Goal: Task Accomplishment & Management: Manage account settings

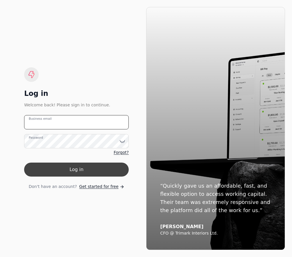
type email "[EMAIL_ADDRESS][DOMAIN_NAME]"
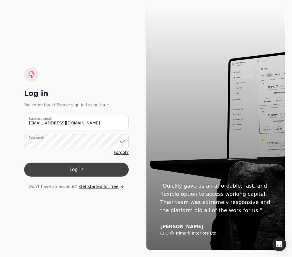
click at [57, 167] on button "Log in" at bounding box center [76, 169] width 105 height 14
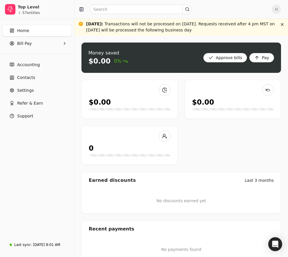
click at [28, 36] on link "Home" at bounding box center [37, 31] width 70 height 12
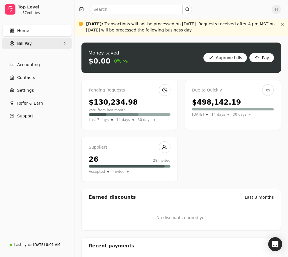
click at [28, 42] on span "Bill Pay" at bounding box center [24, 43] width 15 height 6
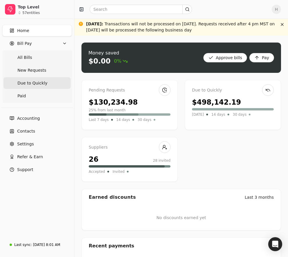
click at [40, 83] on span "Due to Quickly" at bounding box center [32, 83] width 30 height 6
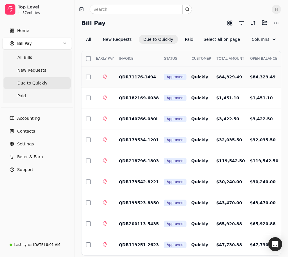
scroll to position [59, 0]
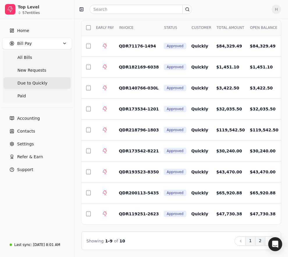
click at [258, 241] on button "2" at bounding box center [260, 240] width 10 height 9
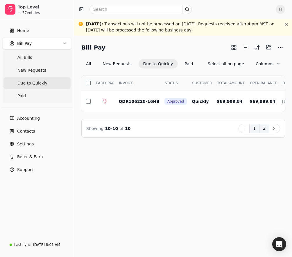
click at [256, 133] on button "1" at bounding box center [255, 128] width 10 height 9
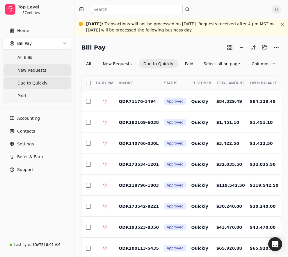
click at [40, 70] on span "New Requests" at bounding box center [31, 70] width 29 height 6
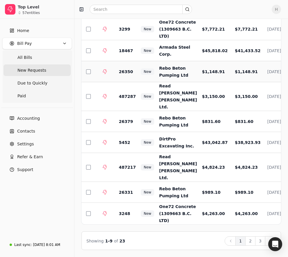
scroll to position [77, 0]
click at [260, 242] on button "3" at bounding box center [260, 240] width 10 height 9
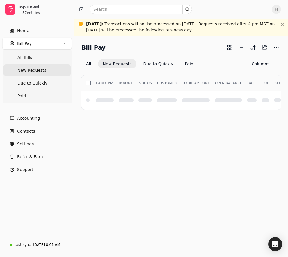
scroll to position [0, 0]
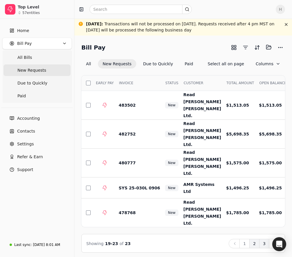
click at [258, 239] on button "2" at bounding box center [255, 243] width 10 height 9
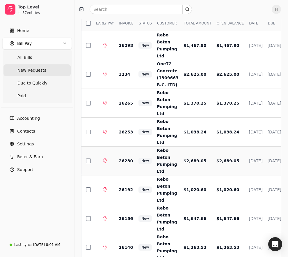
scroll to position [42, 0]
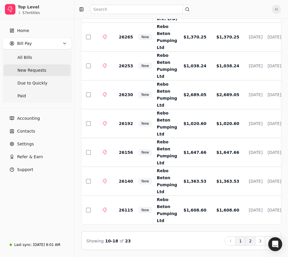
drag, startPoint x: 239, startPoint y: 243, endPoint x: 237, endPoint y: 239, distance: 4.2
click at [239, 243] on button "1" at bounding box center [240, 240] width 10 height 9
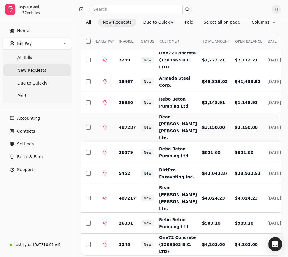
scroll to position [0, 0]
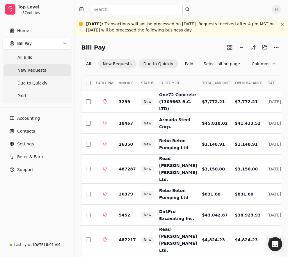
click at [162, 63] on button "Due to Quickly" at bounding box center [158, 63] width 39 height 9
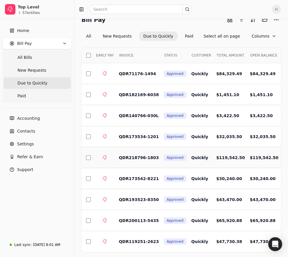
scroll to position [59, 0]
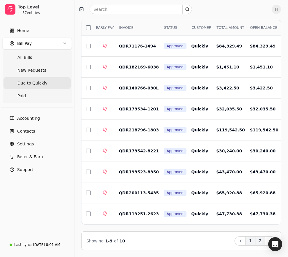
click at [261, 243] on button "2" at bounding box center [260, 240] width 10 height 9
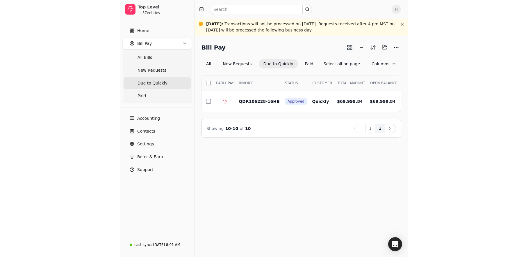
scroll to position [0, 0]
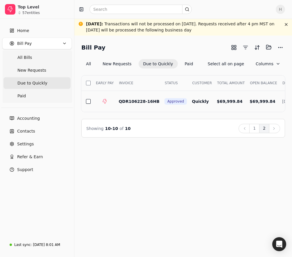
click at [87, 102] on button "button" at bounding box center [88, 101] width 5 height 5
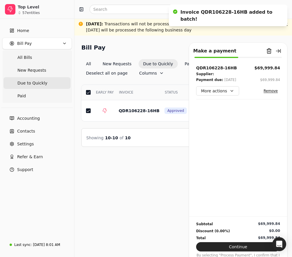
click at [167, 143] on div "Bill Pay Selected items: 1 1 All New Requests Due to Quickly Paid Deselect all …" at bounding box center [183, 146] width 218 height 221
click at [158, 62] on button "Due to Quickly" at bounding box center [158, 63] width 39 height 9
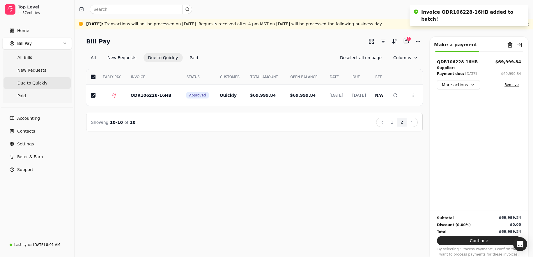
click at [292, 117] on div "Showing 10 - 10 of 10 Back 1 2 Next" at bounding box center [254, 122] width 336 height 19
click at [292, 120] on button "1" at bounding box center [392, 122] width 10 height 9
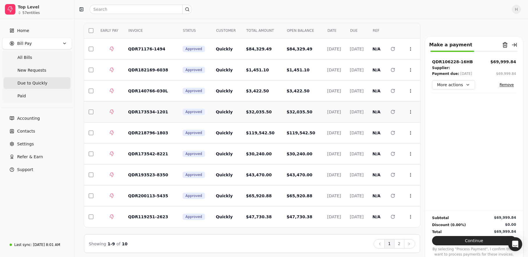
scroll to position [49, 0]
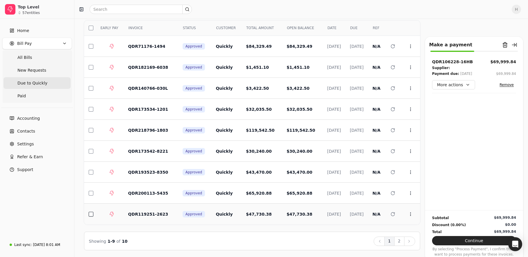
click at [93, 214] on button "button" at bounding box center [91, 214] width 5 height 5
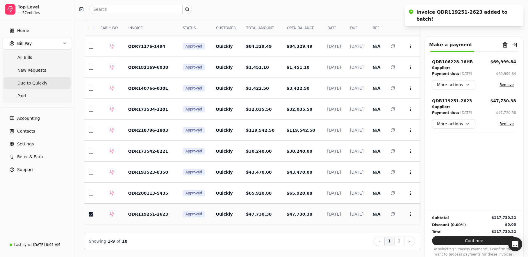
click at [93, 214] on button "button" at bounding box center [91, 214] width 5 height 5
click at [91, 170] on button "button" at bounding box center [91, 172] width 5 height 5
click at [92, 89] on button "button" at bounding box center [91, 88] width 5 height 5
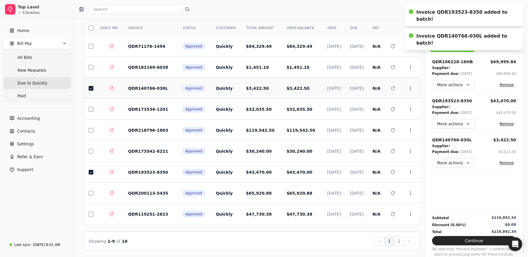
click at [92, 89] on button "button" at bounding box center [91, 88] width 5 height 5
click at [90, 68] on button "button" at bounding box center [91, 67] width 5 height 5
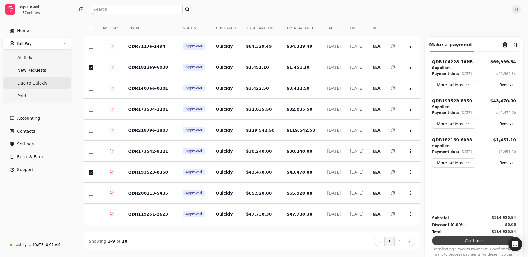
click at [292, 240] on button "Continue" at bounding box center [474, 240] width 84 height 9
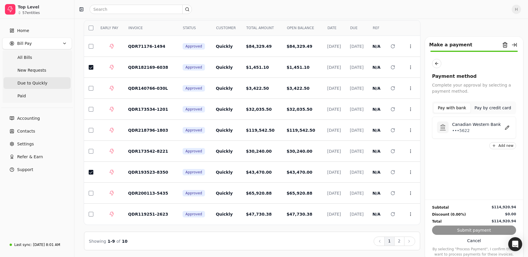
click at [292, 128] on p "•••5622" at bounding box center [476, 130] width 49 height 6
click at [292, 230] on button "Submit payment" at bounding box center [474, 229] width 84 height 9
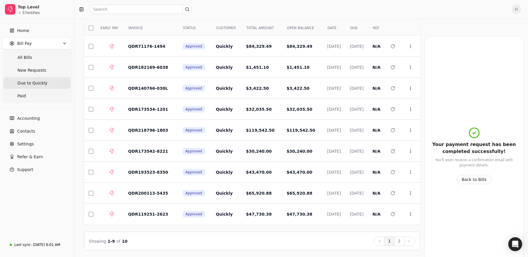
scroll to position [7, 0]
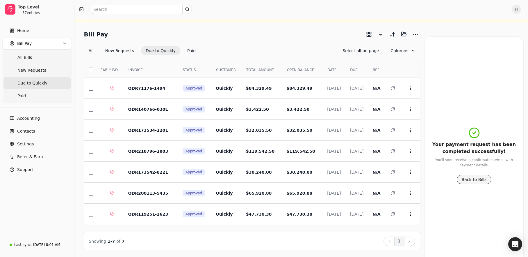
click at [292, 181] on button "Back to Bills" at bounding box center [474, 179] width 35 height 9
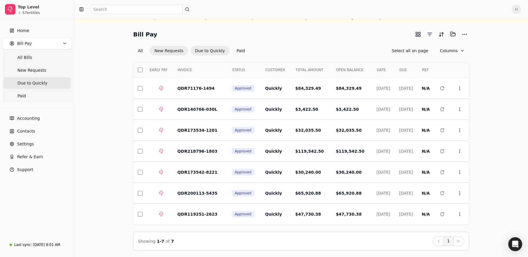
click at [165, 52] on button "New Requests" at bounding box center [169, 50] width 38 height 9
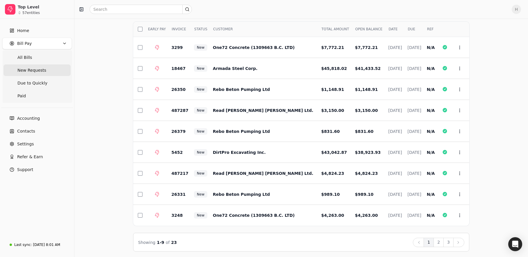
scroll to position [49, 0]
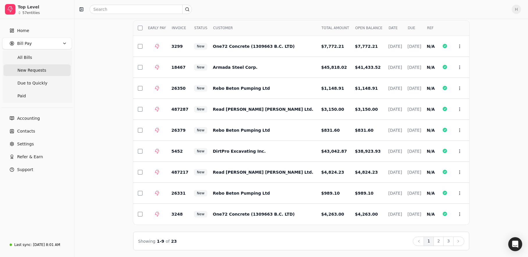
click at [292, 242] on button "3" at bounding box center [449, 240] width 10 height 9
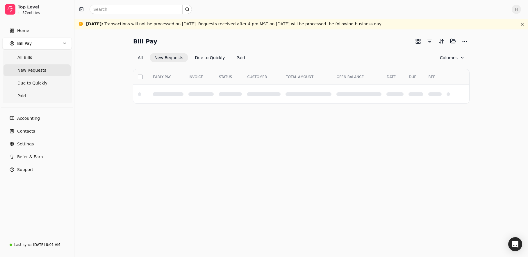
scroll to position [0, 0]
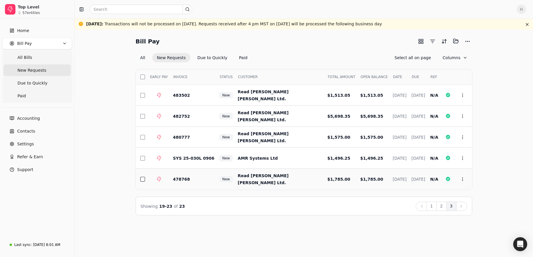
click at [142, 179] on button "button" at bounding box center [142, 179] width 5 height 5
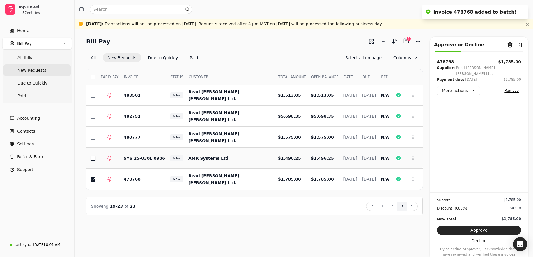
click at [93, 158] on button "button" at bounding box center [93, 158] width 5 height 5
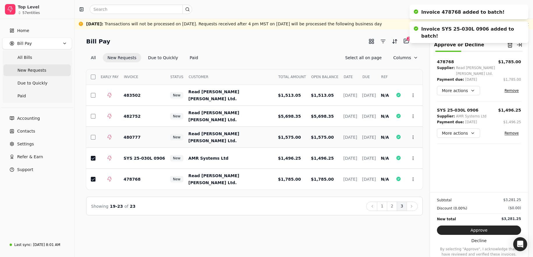
click at [91, 140] on td at bounding box center [91, 137] width 10 height 21
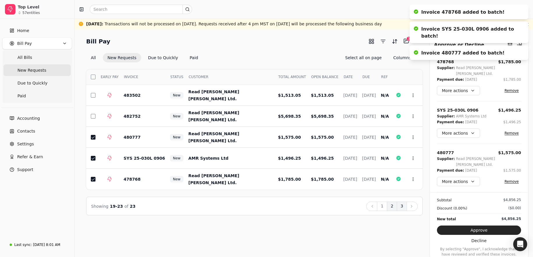
click at [292, 209] on button "2" at bounding box center [392, 205] width 10 height 9
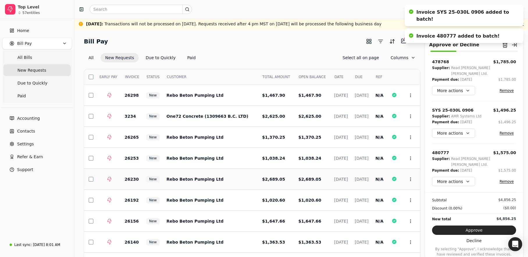
scroll to position [49, 0]
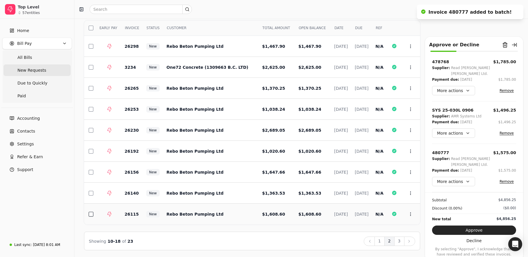
click at [93, 215] on button "button" at bounding box center [91, 214] width 5 height 5
click at [91, 191] on button "button" at bounding box center [91, 193] width 5 height 5
click at [91, 171] on button "button" at bounding box center [91, 172] width 5 height 5
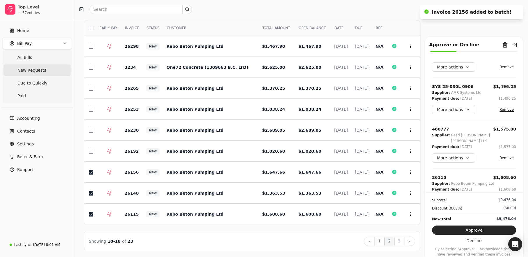
scroll to position [0, 0]
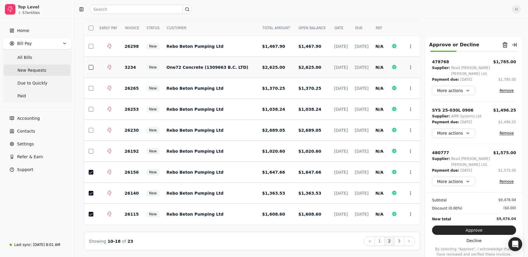
click at [92, 68] on button "button" at bounding box center [91, 67] width 5 height 5
click at [292, 242] on button "1" at bounding box center [380, 240] width 10 height 9
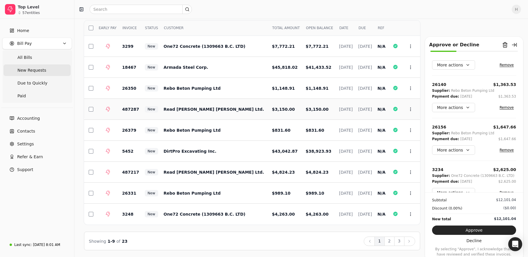
scroll to position [20, 0]
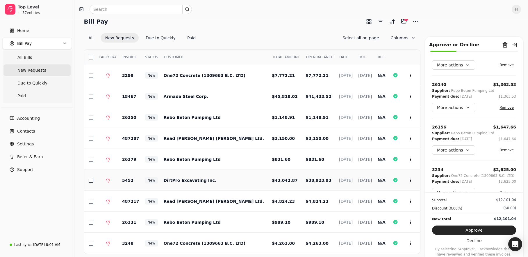
click at [90, 181] on button "button" at bounding box center [91, 180] width 5 height 5
click at [92, 95] on button "button" at bounding box center [91, 96] width 5 height 5
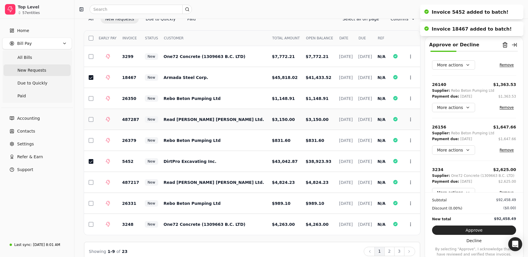
scroll to position [49, 0]
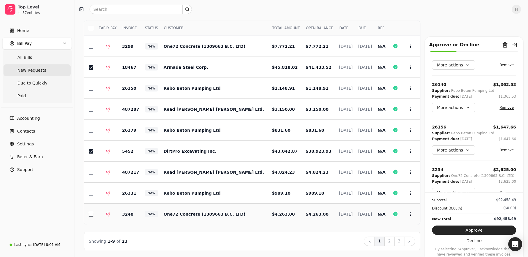
click at [93, 214] on button "button" at bounding box center [91, 214] width 5 height 5
click at [292, 240] on button "2" at bounding box center [390, 240] width 10 height 9
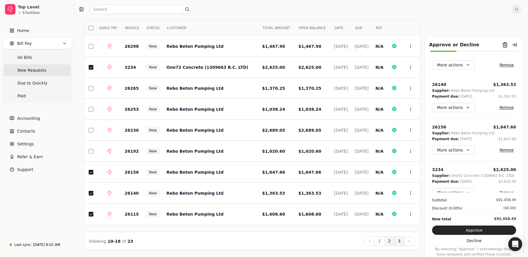
click at [292, 244] on button "3" at bounding box center [400, 240] width 10 height 9
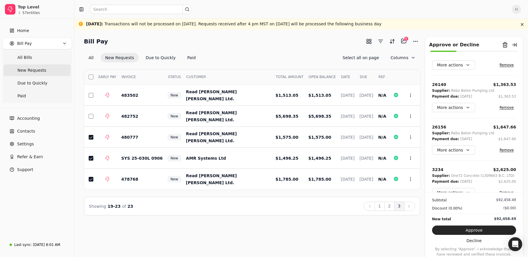
scroll to position [0, 0]
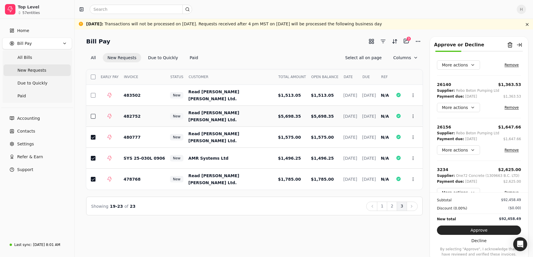
click at [95, 117] on button "button" at bounding box center [93, 116] width 5 height 5
click at [90, 96] on td at bounding box center [91, 95] width 10 height 21
click at [292, 209] on button "2" at bounding box center [392, 205] width 10 height 9
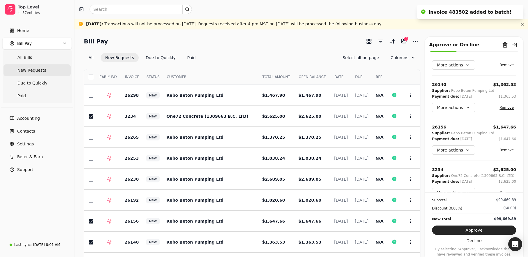
scroll to position [49, 0]
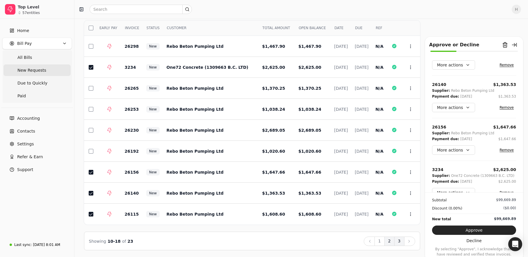
click at [292, 242] on button "3" at bounding box center [400, 240] width 10 height 9
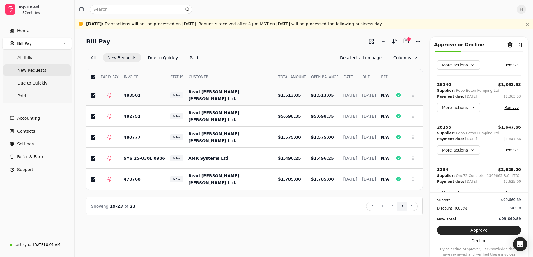
click at [94, 95] on button "button" at bounding box center [93, 95] width 5 height 5
click at [292, 208] on button "2" at bounding box center [392, 205] width 10 height 9
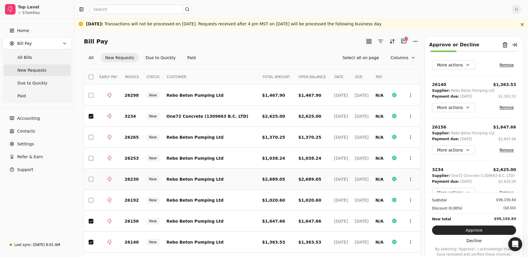
scroll to position [49, 0]
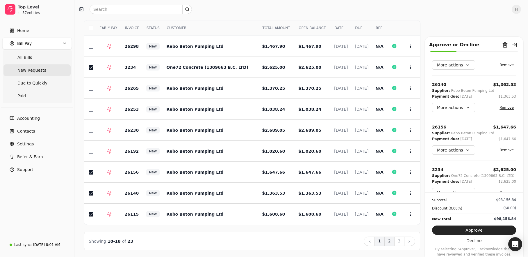
click at [292, 243] on button "1" at bounding box center [380, 240] width 10 height 9
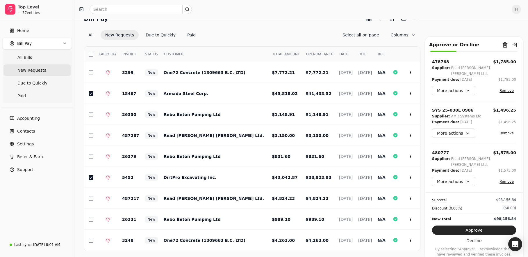
scroll to position [0, 0]
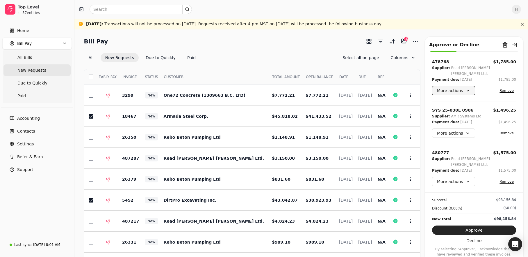
click at [292, 86] on button "More actions" at bounding box center [453, 90] width 43 height 9
click at [292, 116] on div "Edit payment date" at bounding box center [459, 116] width 51 height 10
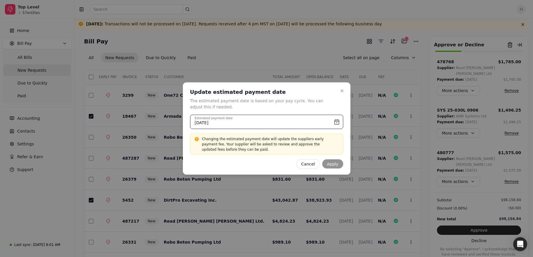
click at [292, 121] on input "[DATE]" at bounding box center [266, 122] width 153 height 14
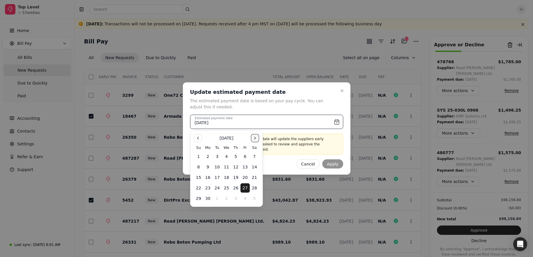
click at [258, 137] on button "Go to the Next Month" at bounding box center [255, 138] width 8 height 8
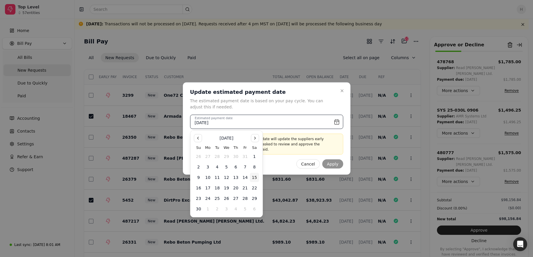
click at [253, 176] on button "15" at bounding box center [254, 177] width 9 height 9
type input "[DATE]"
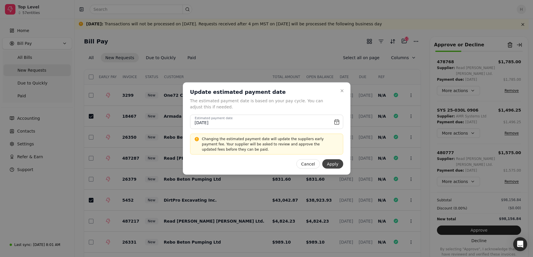
click at [292, 164] on button "Apply" at bounding box center [332, 163] width 21 height 9
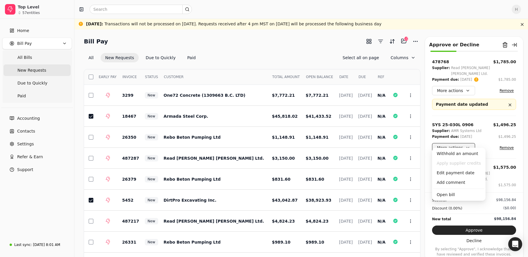
click at [292, 143] on button "More actions" at bounding box center [453, 147] width 43 height 9
click at [292, 176] on div "Edit payment date" at bounding box center [459, 173] width 51 height 10
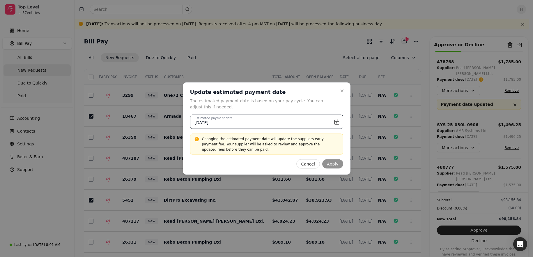
click at [292, 124] on input "[DATE]" at bounding box center [266, 122] width 153 height 14
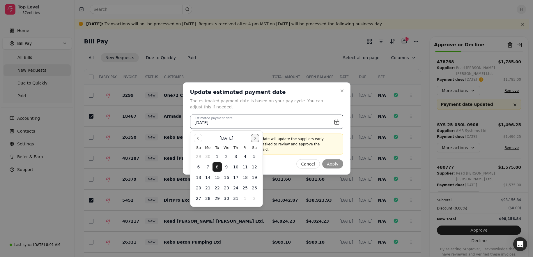
click at [257, 139] on button "Go to the Next Month" at bounding box center [255, 138] width 8 height 8
click at [254, 137] on button "Go to the Next Month" at bounding box center [255, 138] width 8 height 8
click at [253, 176] on button "15" at bounding box center [254, 177] width 9 height 9
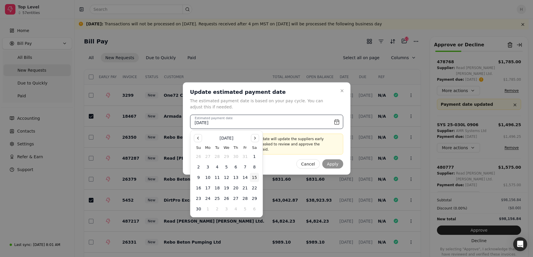
type input "[DATE]"
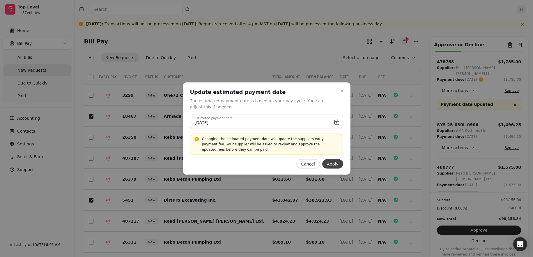
click at [292, 166] on button "Apply" at bounding box center [332, 163] width 21 height 9
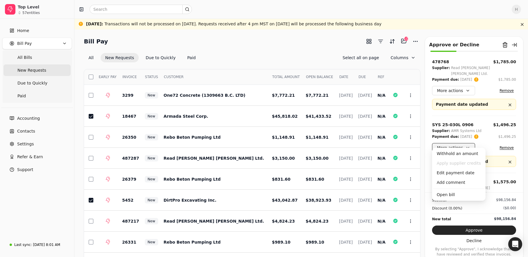
click at [292, 143] on button "More actions" at bounding box center [453, 147] width 43 height 9
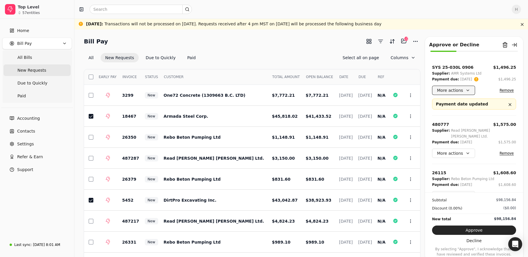
scroll to position [58, 0]
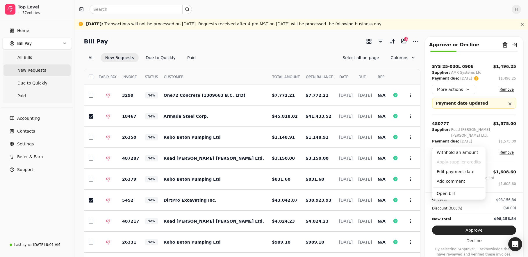
click at [292, 148] on button "More actions" at bounding box center [453, 152] width 43 height 9
click at [292, 170] on div "Edit payment date" at bounding box center [459, 172] width 51 height 10
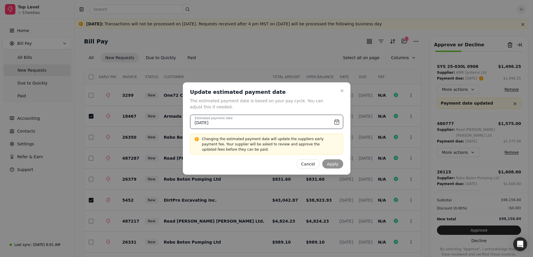
click at [292, 123] on input "[DATE]" at bounding box center [266, 122] width 153 height 14
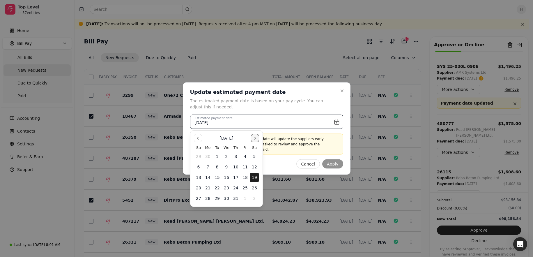
click at [257, 137] on button "Go to the Next Month" at bounding box center [255, 138] width 8 height 8
click at [255, 176] on button "15" at bounding box center [254, 177] width 9 height 9
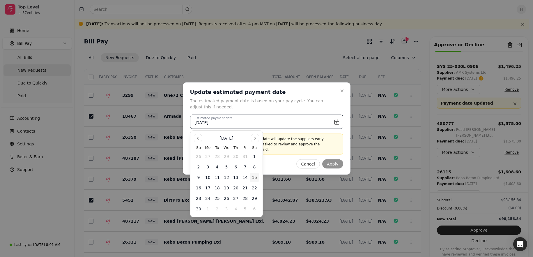
type input "[DATE]"
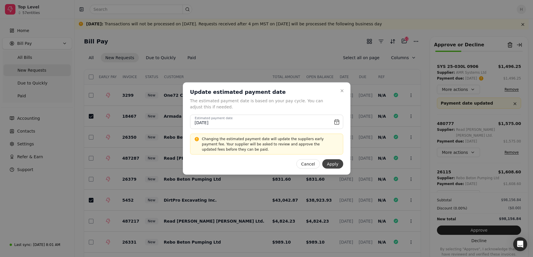
click at [292, 162] on button "Apply" at bounding box center [332, 163] width 21 height 9
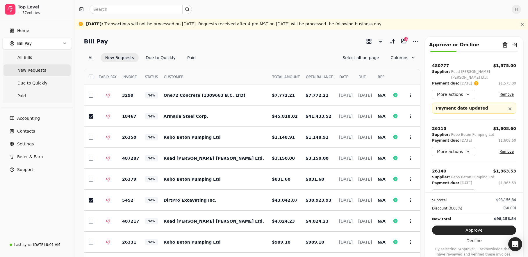
scroll to position [116, 0]
click at [292, 146] on button "More actions" at bounding box center [453, 150] width 43 height 9
click at [292, 169] on div "Edit payment date" at bounding box center [459, 171] width 51 height 10
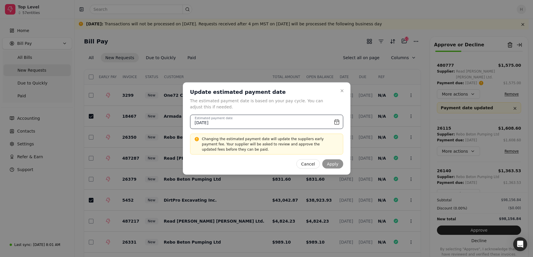
click at [292, 124] on input "[DATE]" at bounding box center [266, 122] width 153 height 14
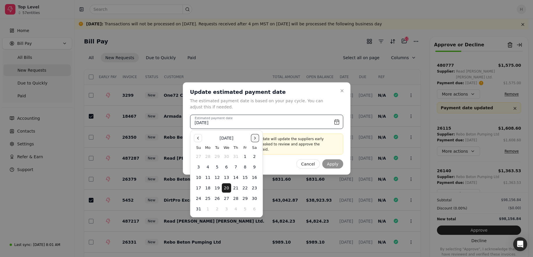
click at [258, 138] on button "Go to the Next Month" at bounding box center [255, 138] width 8 height 8
click at [255, 174] on button "15" at bounding box center [254, 177] width 9 height 9
type input "[DATE]"
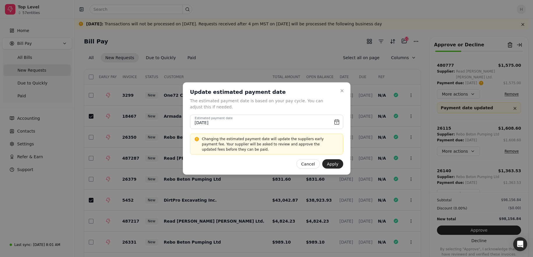
click at [292, 169] on div "Close Update estimated payment date The estimated payment date is based on your…" at bounding box center [267, 128] width 168 height 92
click at [292, 163] on button "Apply" at bounding box center [332, 163] width 21 height 9
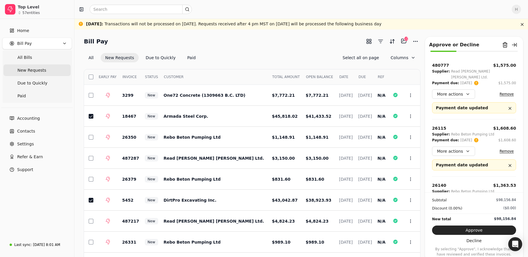
scroll to position [204, 0]
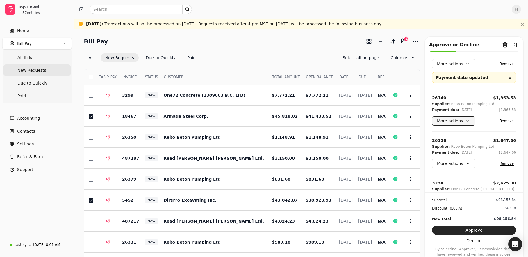
click at [292, 116] on button "More actions" at bounding box center [453, 120] width 43 height 9
click at [292, 142] on div "Edit payment date" at bounding box center [459, 140] width 51 height 10
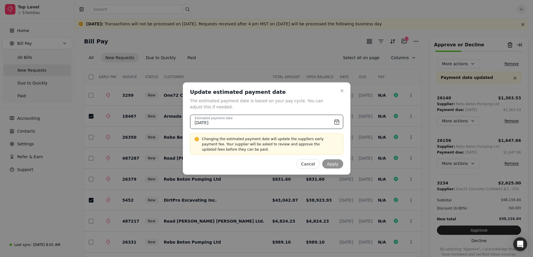
click at [292, 119] on input "[DATE]" at bounding box center [266, 122] width 153 height 14
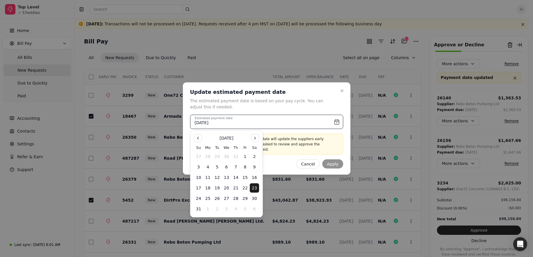
click at [250, 138] on nav at bounding box center [226, 138] width 65 height 8
click at [255, 139] on button "Go to the Next Month" at bounding box center [255, 138] width 8 height 8
click at [252, 175] on button "15" at bounding box center [254, 177] width 9 height 9
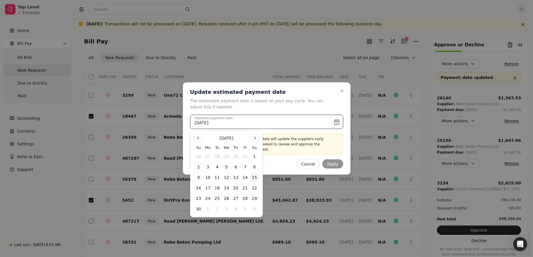
type input "[DATE]"
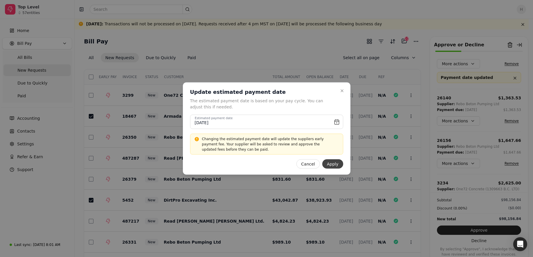
drag, startPoint x: 252, startPoint y: 175, endPoint x: 325, endPoint y: 164, distance: 73.9
click at [292, 164] on button "Apply" at bounding box center [332, 163] width 21 height 9
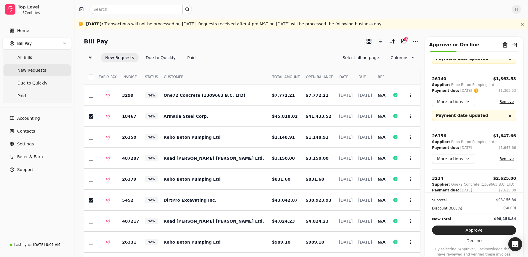
scroll to position [233, 0]
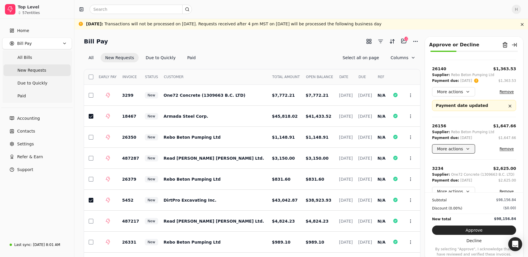
click at [292, 144] on button "More actions" at bounding box center [453, 148] width 43 height 9
click at [292, 165] on div "Edit payment date" at bounding box center [459, 168] width 51 height 10
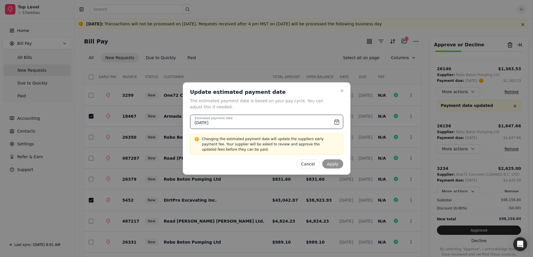
click at [292, 119] on input "[DATE]" at bounding box center [266, 122] width 153 height 14
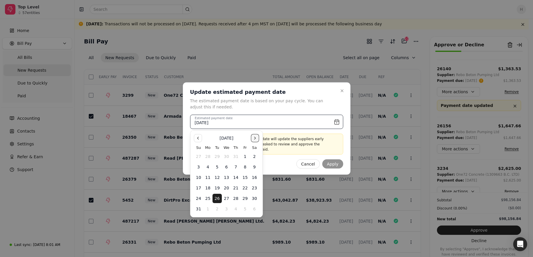
click at [256, 139] on button "Go to the Next Month" at bounding box center [255, 138] width 8 height 8
click at [253, 178] on button "15" at bounding box center [254, 177] width 9 height 9
type input "[DATE]"
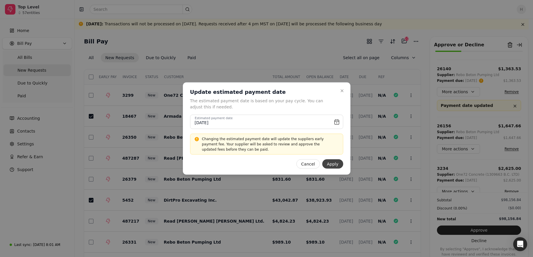
click at [292, 165] on button "Apply" at bounding box center [332, 163] width 21 height 9
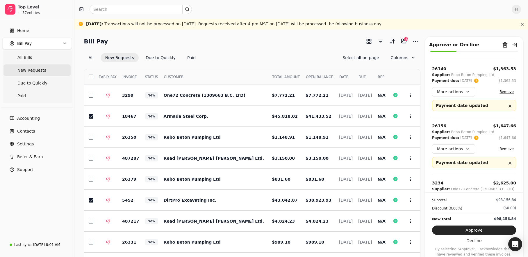
scroll to position [262, 0]
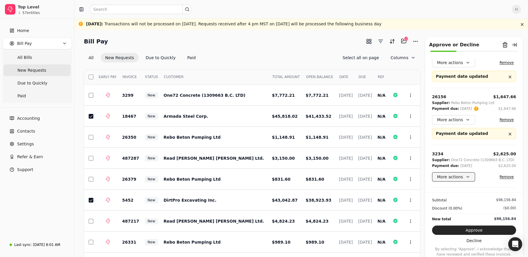
click at [292, 172] on button "More actions" at bounding box center [453, 176] width 43 height 9
click at [292, 196] on div "Edit payment date" at bounding box center [459, 196] width 51 height 10
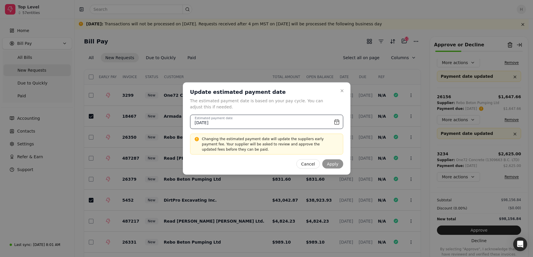
click at [292, 115] on input "[DATE]" at bounding box center [266, 122] width 153 height 14
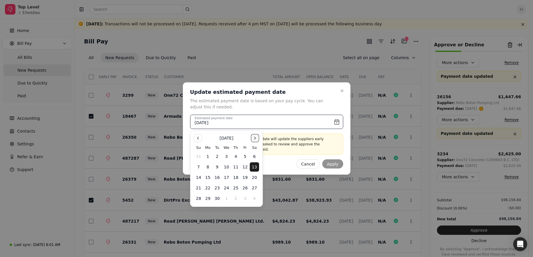
click at [257, 139] on button "Go to the Next Month" at bounding box center [255, 138] width 8 height 8
click at [254, 175] on button "15" at bounding box center [254, 177] width 9 height 9
type input "[DATE]"
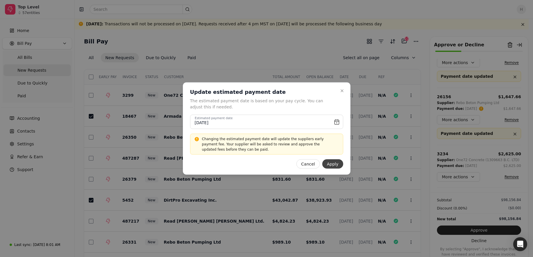
click at [292, 165] on button "Apply" at bounding box center [332, 163] width 21 height 9
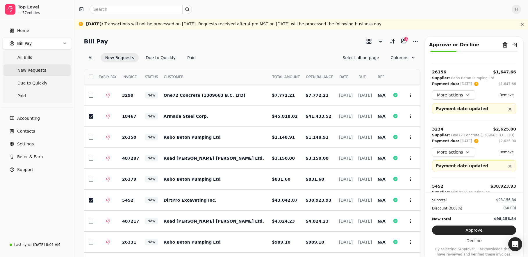
scroll to position [320, 0]
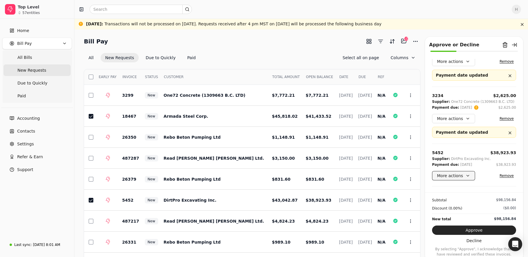
click at [292, 171] on button "More actions" at bounding box center [453, 175] width 43 height 9
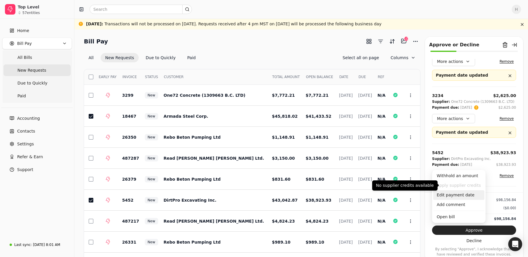
click at [292, 196] on div "Edit payment date" at bounding box center [459, 195] width 51 height 10
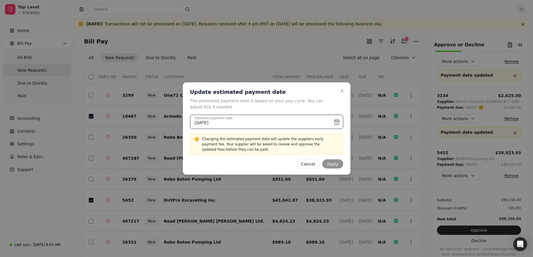
click at [292, 120] on input "[DATE]" at bounding box center [266, 122] width 153 height 14
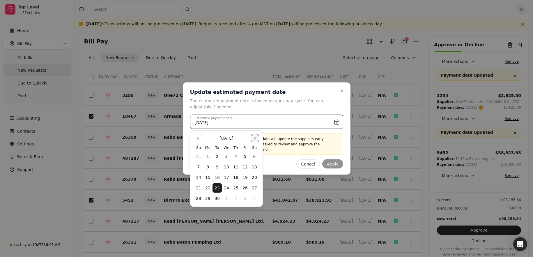
click at [254, 140] on button "Go to the Next Month" at bounding box center [255, 138] width 8 height 8
click at [253, 178] on button "15" at bounding box center [254, 177] width 9 height 9
type input "[DATE]"
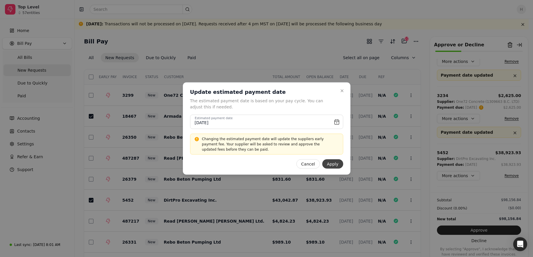
click at [292, 165] on button "Apply" at bounding box center [332, 163] width 21 height 9
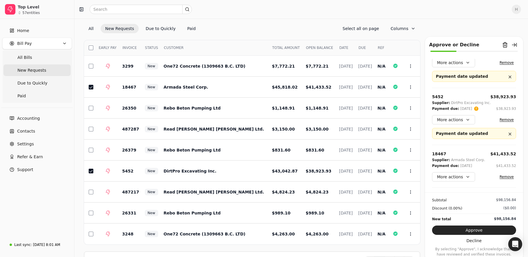
scroll to position [378, 0]
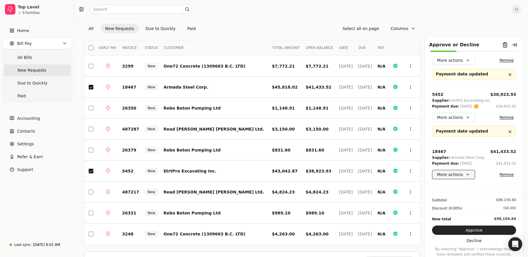
click at [292, 170] on button "More actions" at bounding box center [453, 174] width 43 height 9
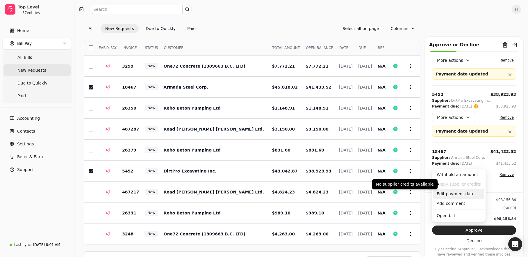
click at [292, 191] on div "Edit payment date" at bounding box center [459, 194] width 51 height 10
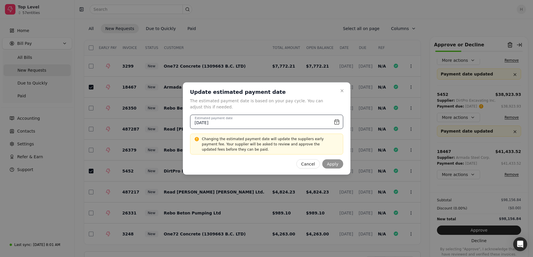
click at [292, 123] on input "[DATE]" at bounding box center [266, 122] width 153 height 14
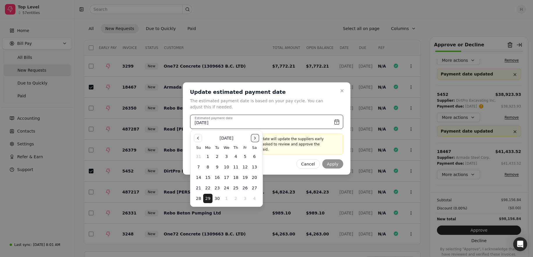
click at [253, 137] on button "Go to the Next Month" at bounding box center [255, 138] width 8 height 8
click at [255, 176] on button "15" at bounding box center [254, 177] width 9 height 9
type input "[DATE]"
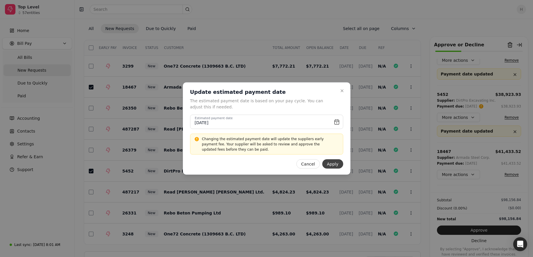
click at [292, 165] on button "Apply" at bounding box center [332, 163] width 21 height 9
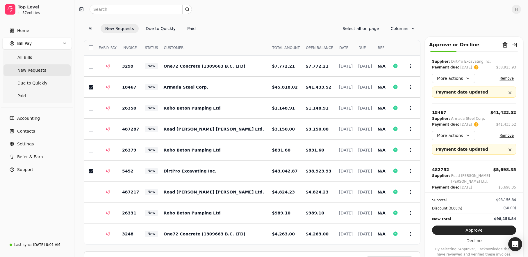
scroll to position [49, 0]
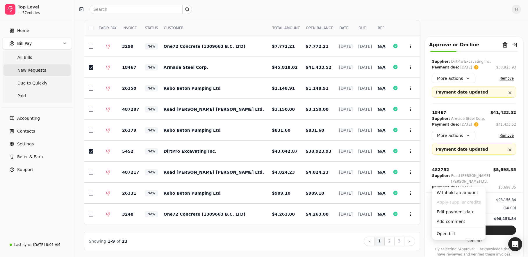
click at [292, 194] on button "More actions" at bounding box center [453, 198] width 43 height 9
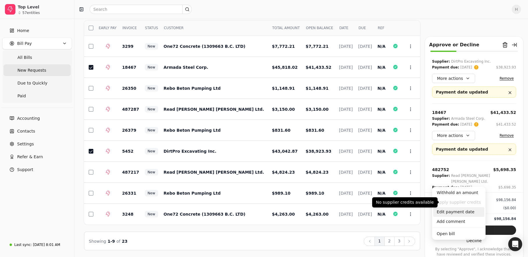
click at [292, 212] on div "Edit payment date" at bounding box center [459, 212] width 51 height 10
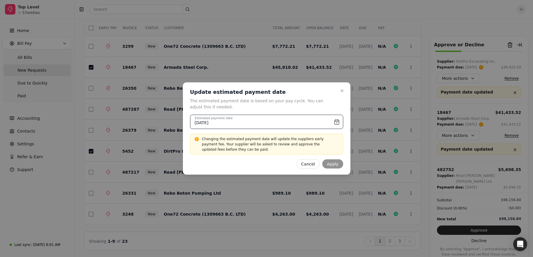
click at [292, 124] on input "[DATE]" at bounding box center [266, 122] width 153 height 14
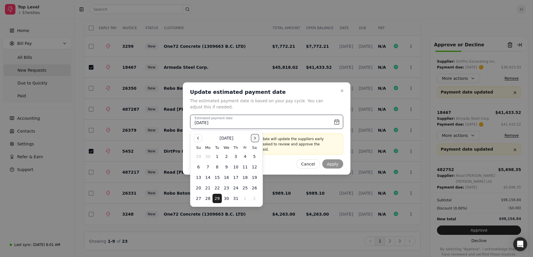
click at [257, 137] on button "Go to the Next Month" at bounding box center [255, 138] width 8 height 8
click at [256, 140] on button "Go to the Next Month" at bounding box center [255, 138] width 8 height 8
click at [257, 137] on button "Go to the Next Month" at bounding box center [255, 138] width 8 height 8
click at [255, 177] on button "15" at bounding box center [254, 177] width 9 height 9
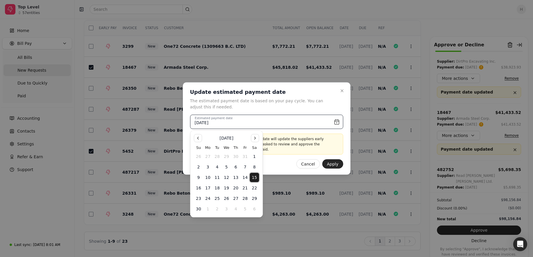
type input "[DATE]"
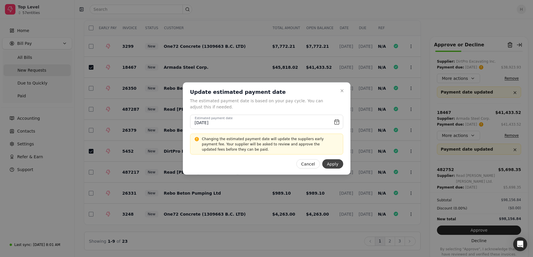
click at [292, 164] on button "Apply" at bounding box center [332, 163] width 21 height 9
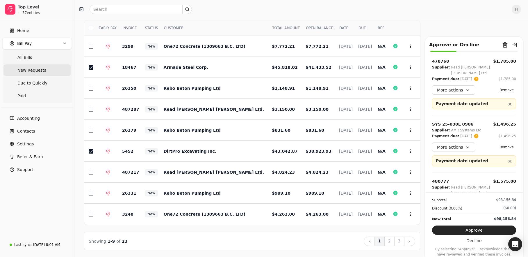
scroll to position [0, 0]
click at [292, 231] on button "Approve" at bounding box center [474, 229] width 84 height 9
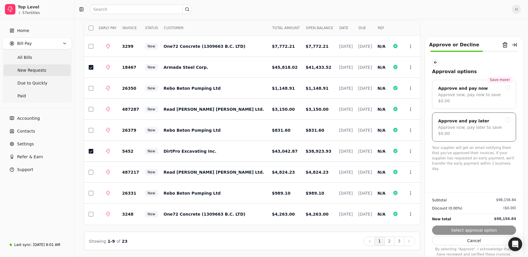
click at [292, 117] on div "Approve and pay later" at bounding box center [475, 120] width 72 height 7
click at [292, 229] on button "Submit approval" at bounding box center [474, 229] width 84 height 9
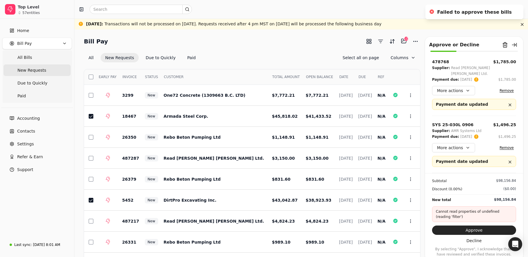
scroll to position [49, 0]
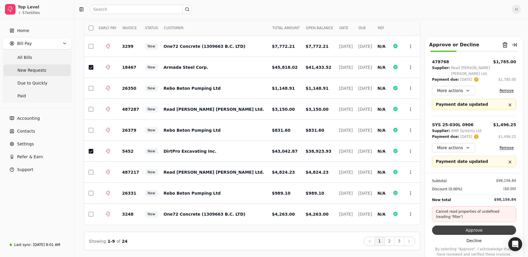
click at [292, 227] on button "Approve" at bounding box center [474, 229] width 84 height 9
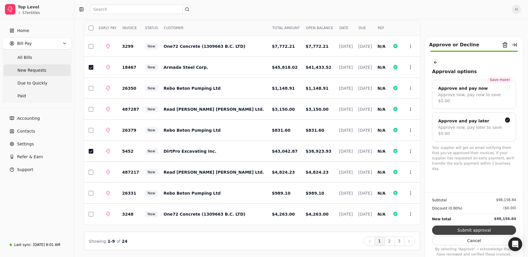
click at [292, 232] on button "Submit approval" at bounding box center [474, 229] width 84 height 9
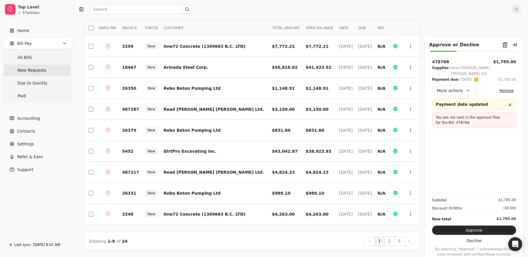
scroll to position [0, 0]
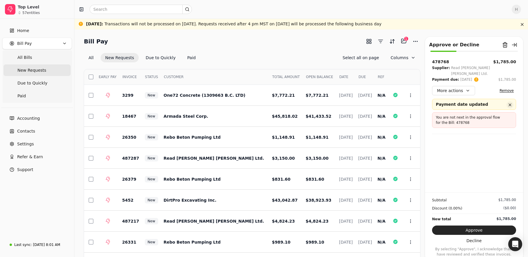
click at [292, 101] on button "button" at bounding box center [510, 104] width 7 height 7
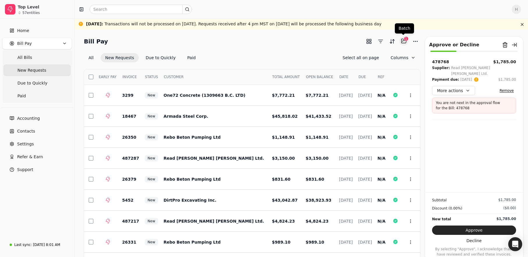
click at [292, 40] on button "Selected items: 1" at bounding box center [404, 40] width 9 height 9
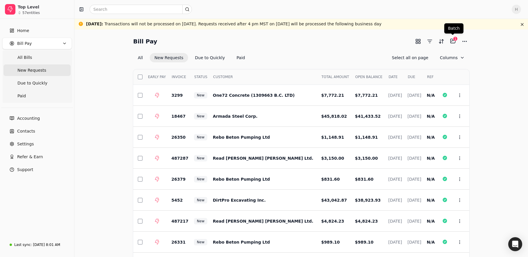
click at [242, 63] on div "Select EARLY PAY INVOICE STATUS CUSTOMER TOTAL AMOUNT OPEN BALANCE DATE DUE REF…" at bounding box center [301, 180] width 336 height 237
click at [14, 79] on Quickly "Due to Quickly" at bounding box center [36, 83] width 67 height 12
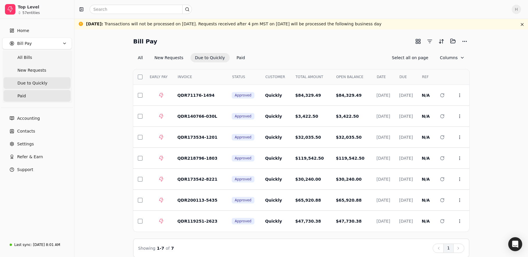
click at [16, 94] on link "Paid" at bounding box center [36, 96] width 67 height 12
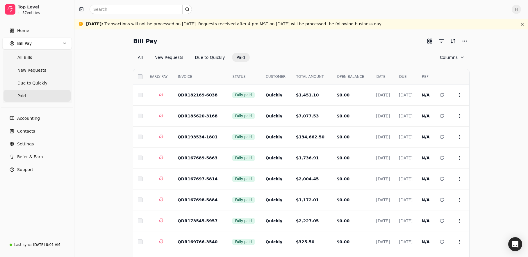
drag, startPoint x: 309, startPoint y: 55, endPoint x: 308, endPoint y: 52, distance: 3.4
click at [292, 55] on div "All New Requests Due to Quickly Paid Columns" at bounding box center [301, 57] width 336 height 9
click at [207, 56] on button "Due to Quickly" at bounding box center [210, 57] width 39 height 9
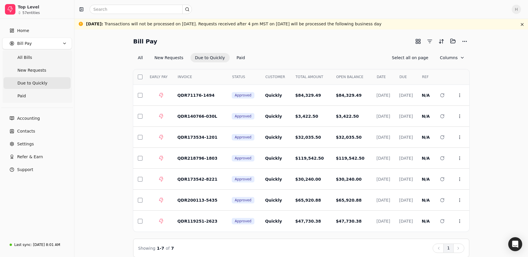
click at [157, 63] on div "Select EARLY PAY INVOICE STATUS CUSTOMER TOTAL AMOUNT OPEN BALANCE DATE DUE REF…" at bounding box center [301, 159] width 336 height 195
click at [159, 58] on button "New Requests" at bounding box center [169, 57] width 38 height 9
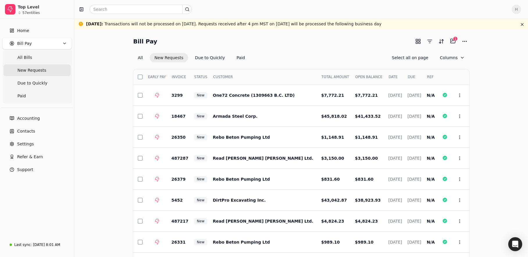
click at [166, 57] on button "New Requests" at bounding box center [169, 57] width 38 height 9
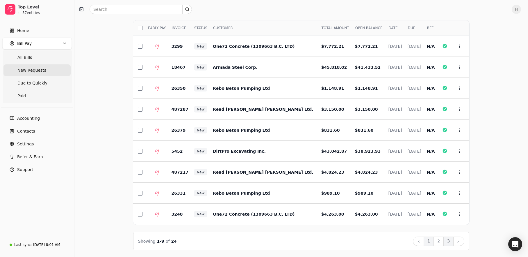
click at [292, 244] on button "3" at bounding box center [449, 240] width 10 height 9
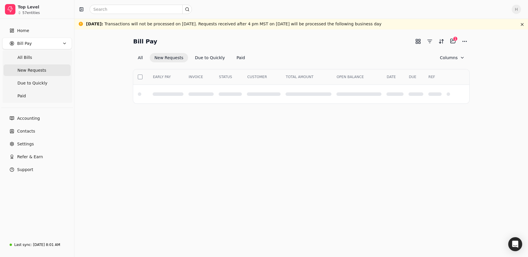
scroll to position [0, 0]
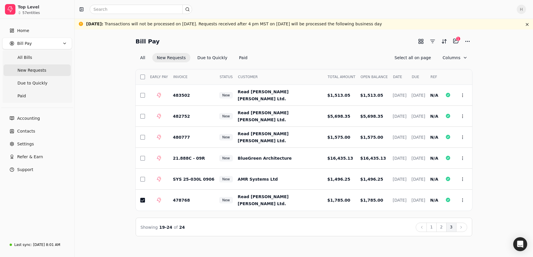
click at [85, 80] on div "Bill Pay Selected items: 1 1 All New Requests Due to Quickly Paid Select all on…" at bounding box center [303, 136] width 444 height 200
click at [292, 227] on button "2" at bounding box center [441, 226] width 10 height 9
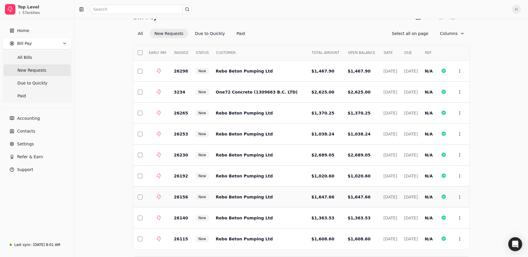
scroll to position [49, 0]
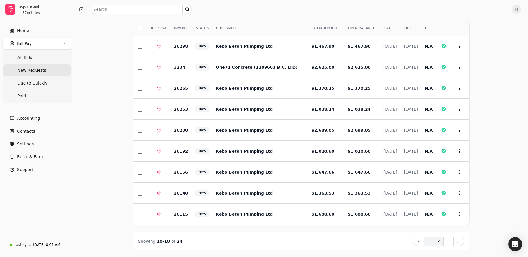
click at [292, 240] on button "1" at bounding box center [429, 240] width 10 height 9
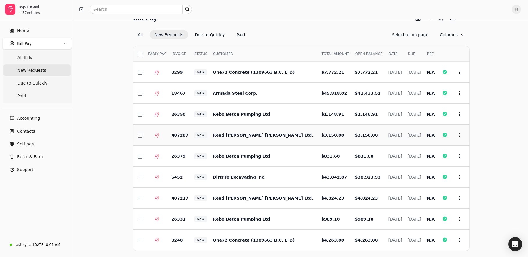
scroll to position [0, 0]
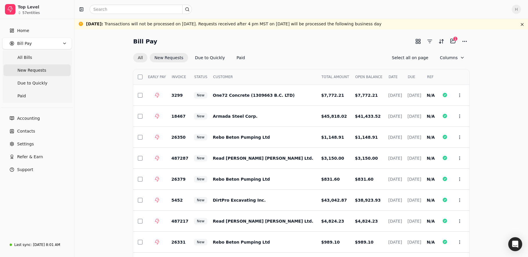
click at [139, 60] on button "All" at bounding box center [140, 57] width 14 height 9
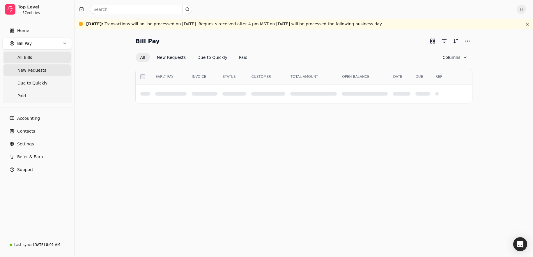
click at [23, 71] on span "New Requests" at bounding box center [31, 70] width 29 height 6
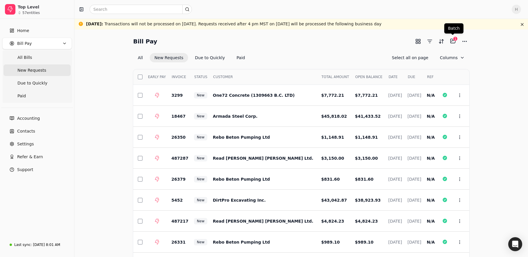
click at [292, 39] on div "1" at bounding box center [455, 38] width 5 height 5
click at [292, 40] on div "1" at bounding box center [455, 38] width 5 height 5
click at [292, 41] on button "Selected items: 1" at bounding box center [453, 40] width 9 height 9
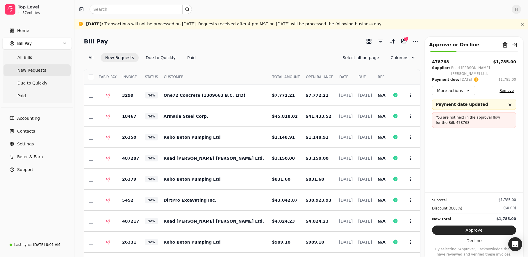
click at [292, 87] on button "Remove" at bounding box center [507, 90] width 19 height 7
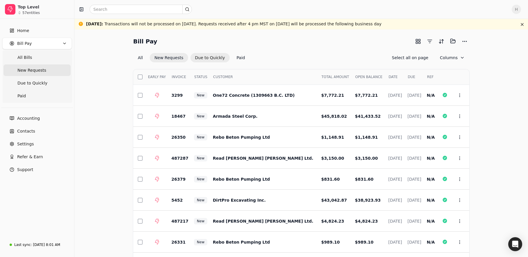
click at [198, 56] on button "Due to Quickly" at bounding box center [210, 57] width 39 height 9
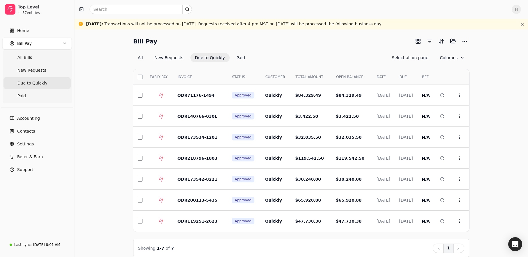
click at [292, 54] on div "All New Requests Due to Quickly Paid Select all on page Columns" at bounding box center [301, 57] width 336 height 9
click at [45, 67] on Requests "New Requests" at bounding box center [36, 70] width 67 height 12
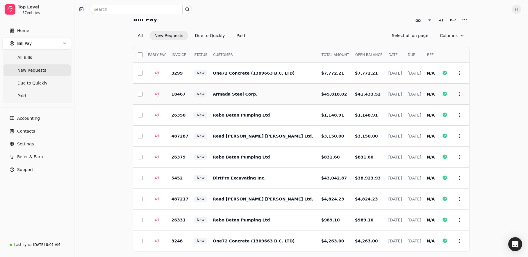
scroll to position [49, 0]
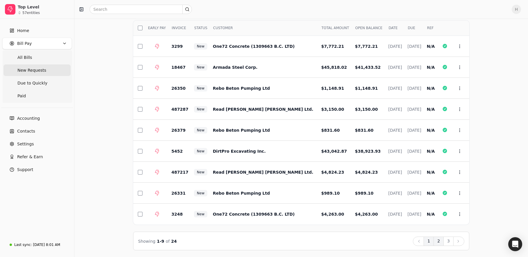
click at [292, 240] on button "2" at bounding box center [439, 240] width 10 height 9
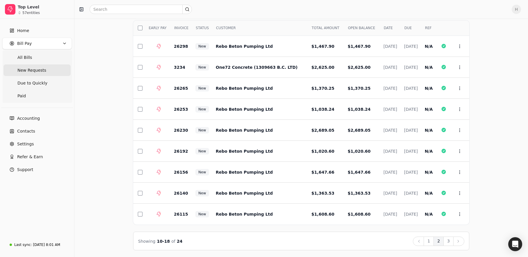
scroll to position [0, 0]
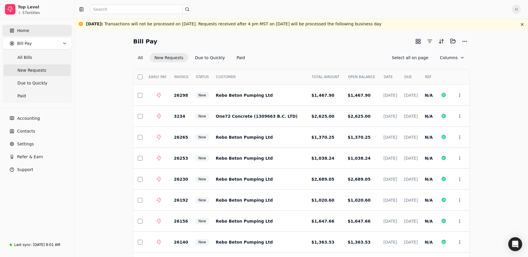
click at [26, 28] on span "Home" at bounding box center [23, 31] width 12 height 6
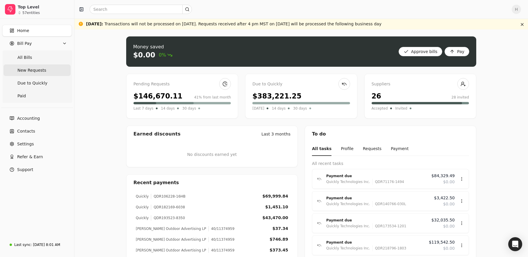
click at [26, 75] on Requests "New Requests" at bounding box center [36, 70] width 67 height 12
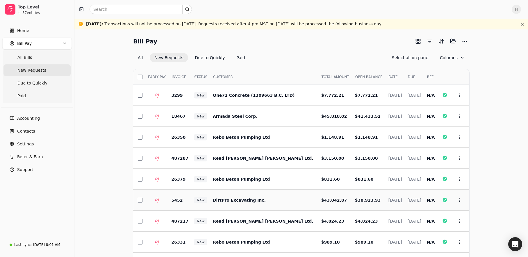
click at [292, 198] on td "$43,042.87" at bounding box center [334, 199] width 34 height 21
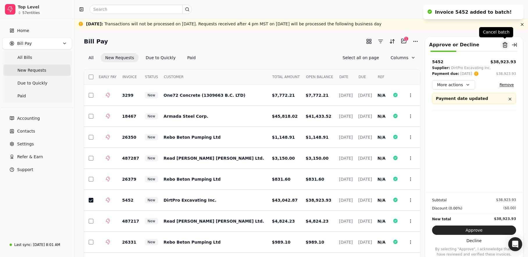
click at [292, 45] on button "Remove from batch" at bounding box center [505, 44] width 9 height 9
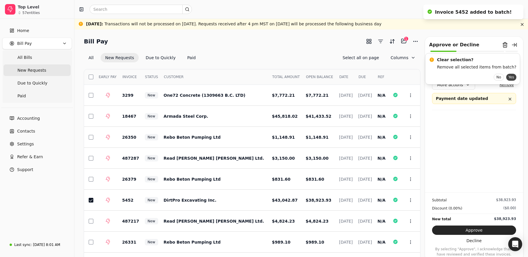
click at [292, 75] on button "Yes" at bounding box center [512, 77] width 10 height 7
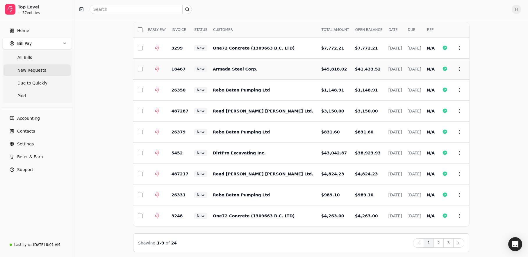
scroll to position [49, 0]
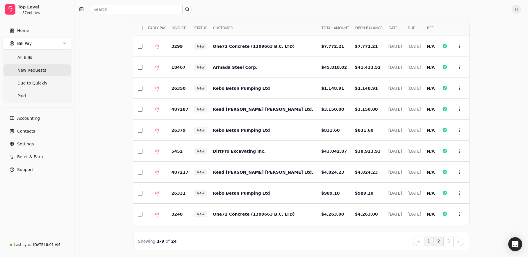
click at [292, 240] on button "2" at bounding box center [439, 240] width 10 height 9
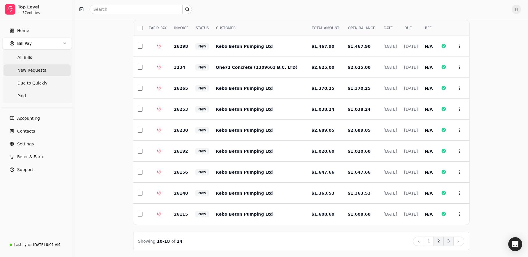
click at [292, 240] on button "3" at bounding box center [449, 240] width 10 height 9
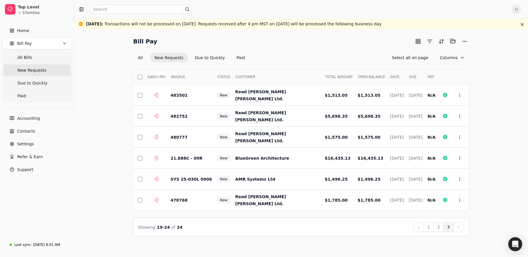
scroll to position [0, 0]
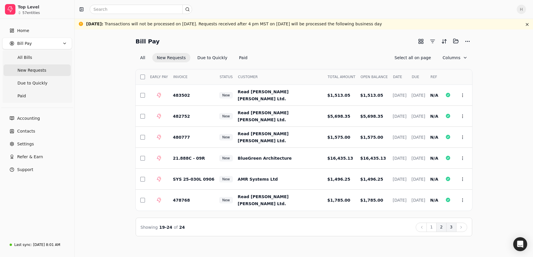
click at [292, 229] on button "2" at bounding box center [441, 226] width 10 height 9
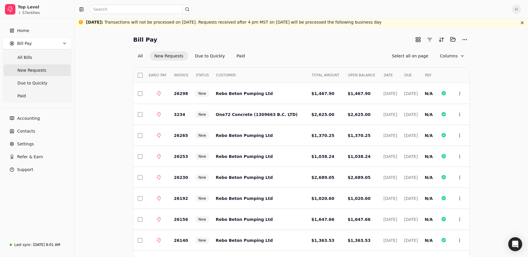
scroll to position [49, 0]
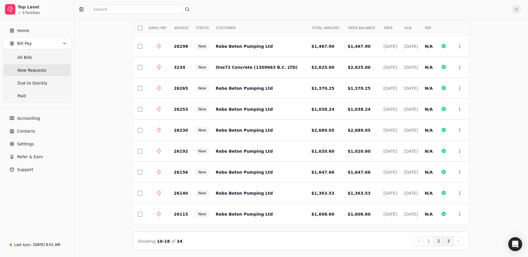
click at [292, 244] on button "3" at bounding box center [449, 240] width 10 height 9
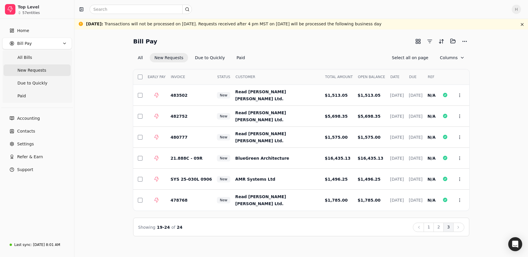
scroll to position [0, 0]
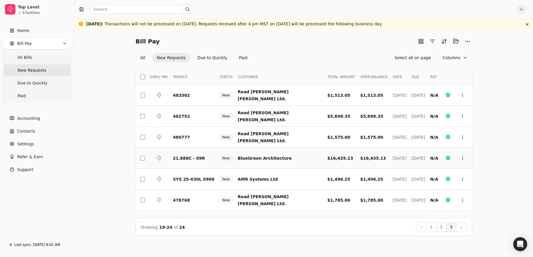
click at [274, 163] on td "BlueGreen Architecture" at bounding box center [278, 158] width 90 height 21
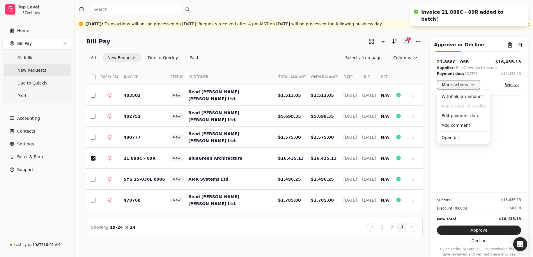
click at [292, 81] on button "More actions" at bounding box center [458, 84] width 43 height 9
click at [292, 114] on div "Edit payment date" at bounding box center [463, 116] width 51 height 10
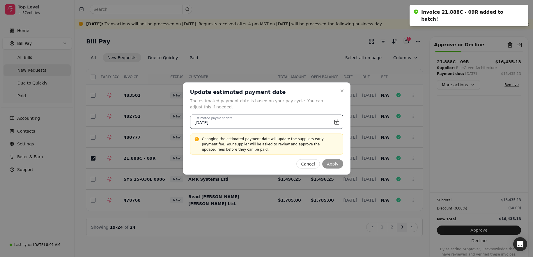
click at [292, 122] on input "[DATE]" at bounding box center [266, 122] width 153 height 14
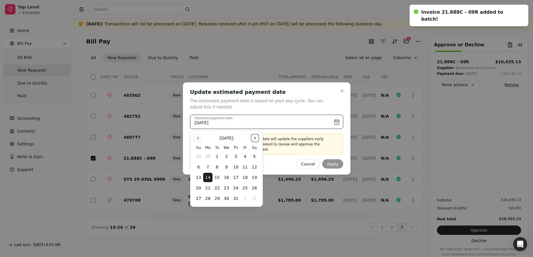
click at [253, 138] on button "Go to the Next Month" at bounding box center [255, 138] width 8 height 8
click at [252, 178] on button "15" at bounding box center [254, 177] width 9 height 9
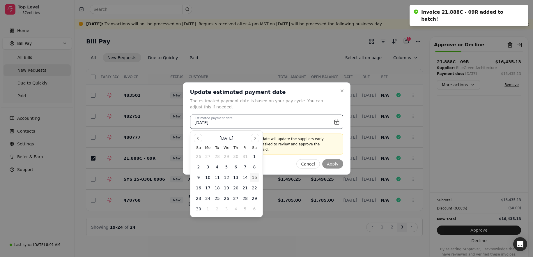
type input "[DATE]"
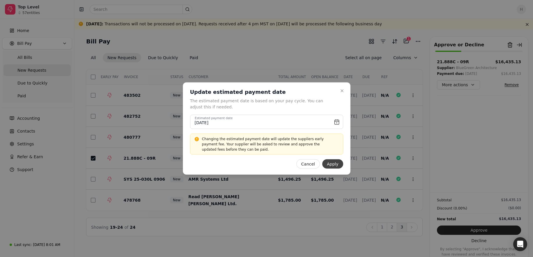
click at [292, 165] on button "Apply" at bounding box center [332, 163] width 21 height 9
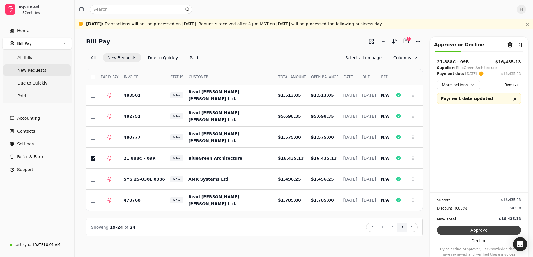
click at [292, 231] on button "Approve" at bounding box center [479, 229] width 84 height 9
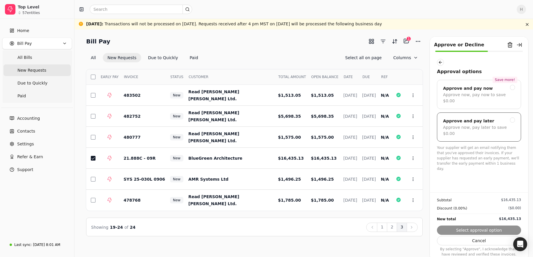
click at [292, 124] on div "Approve now, pay later to save $0.00" at bounding box center [479, 130] width 72 height 12
click at [292, 226] on button "Submit approval" at bounding box center [479, 229] width 84 height 9
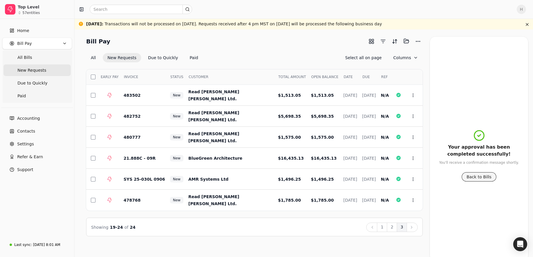
click at [292, 177] on button "Back to Bills" at bounding box center [479, 176] width 35 height 9
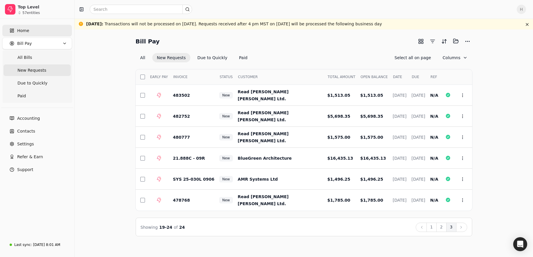
click at [36, 31] on link "Home" at bounding box center [37, 31] width 70 height 12
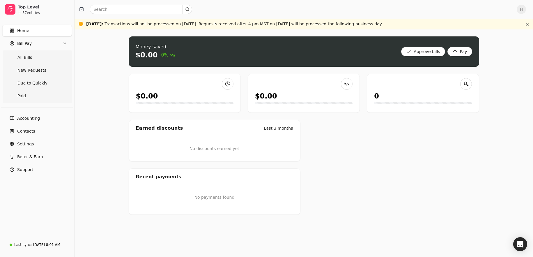
click at [123, 94] on div "Money saved $0.00 0% Approve bills Pay $0.00 $0.00 0 Earned discounts Last 3 mo…" at bounding box center [303, 142] width 458 height 227
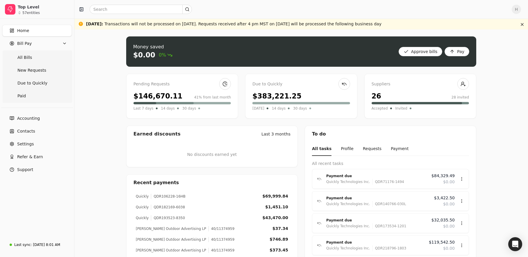
click at [292, 16] on div "H" at bounding box center [301, 9] width 454 height 19
click at [292, 1] on div "H" at bounding box center [301, 9] width 454 height 19
click at [273, 100] on div "$383,221.25" at bounding box center [277, 96] width 49 height 10
click at [26, 92] on link "Paid" at bounding box center [36, 96] width 67 height 12
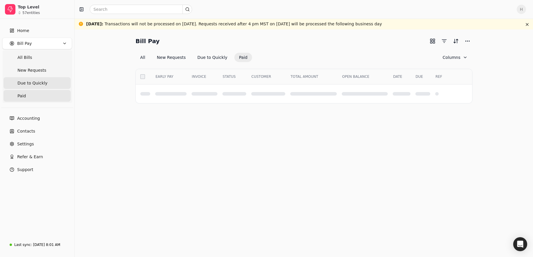
click at [27, 86] on span "Due to Quickly" at bounding box center [32, 83] width 30 height 6
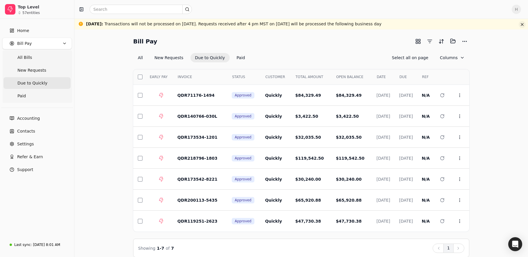
click at [292, 23] on button "button" at bounding box center [522, 24] width 7 height 7
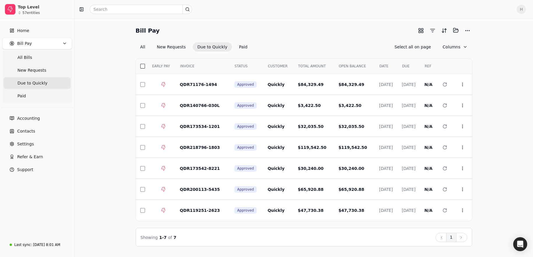
click at [142, 67] on button "button" at bounding box center [142, 66] width 5 height 5
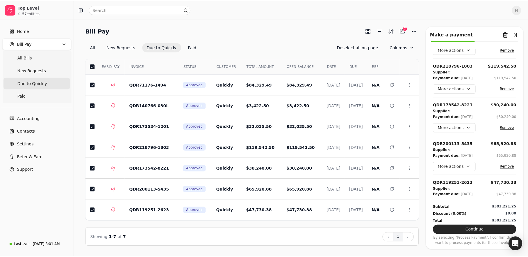
scroll to position [118, 0]
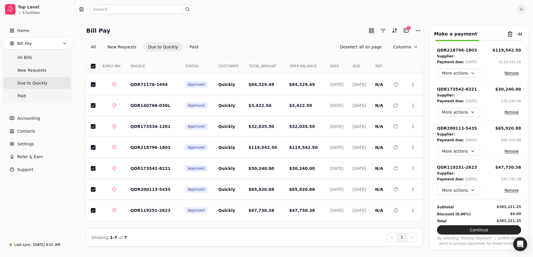
click at [93, 66] on button "button" at bounding box center [93, 66] width 5 height 5
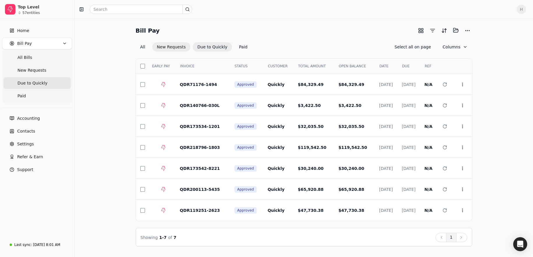
click at [161, 47] on button "New Requests" at bounding box center [171, 46] width 38 height 9
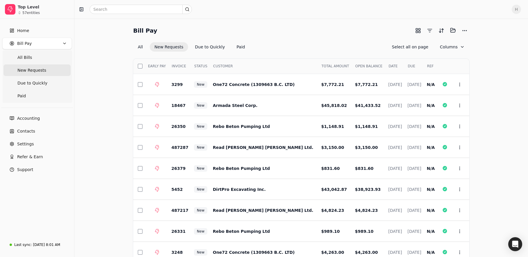
click at [292, 35] on div "Bill Pay Selected items: 0" at bounding box center [301, 31] width 336 height 10
click at [29, 28] on link "Home" at bounding box center [37, 31] width 70 height 12
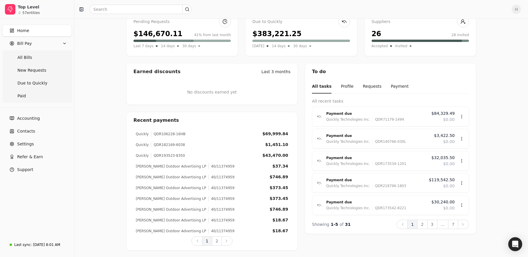
scroll to position [52, 0]
click at [292, 88] on button "Profile" at bounding box center [347, 86] width 13 height 14
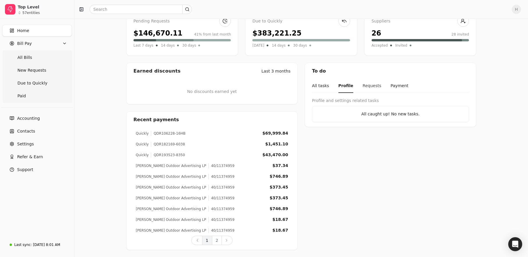
click at [292, 88] on button "Requests" at bounding box center [372, 86] width 19 height 14
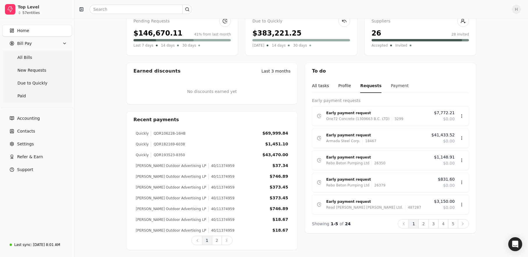
click at [292, 86] on button "Payment" at bounding box center [400, 86] width 18 height 14
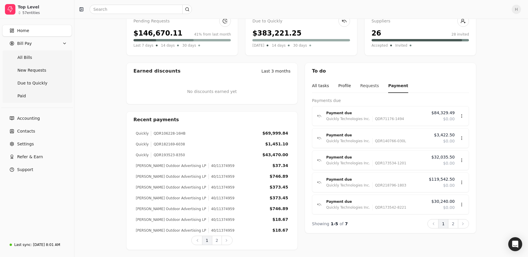
click at [292, 91] on button "Requests" at bounding box center [370, 86] width 19 height 14
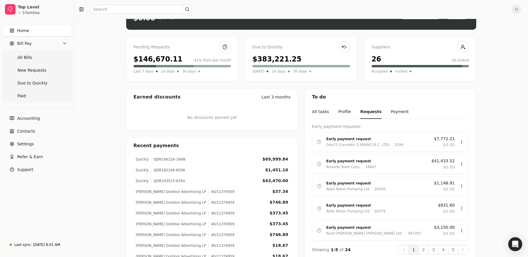
scroll to position [0, 0]
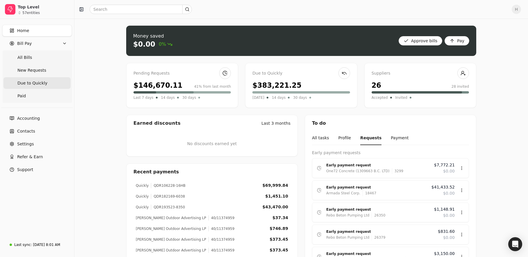
click at [33, 87] on Quickly "Due to Quickly" at bounding box center [36, 83] width 67 height 12
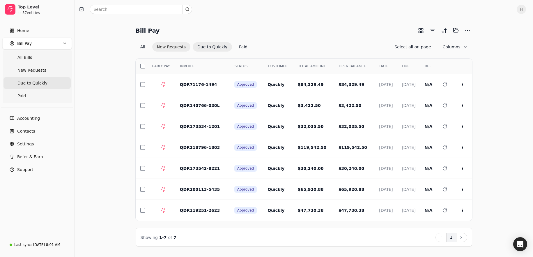
click at [171, 51] on button "New Requests" at bounding box center [171, 46] width 38 height 9
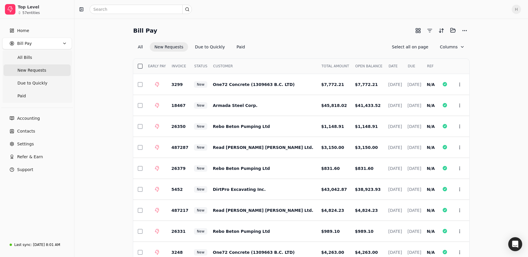
click at [139, 66] on button "button" at bounding box center [140, 66] width 5 height 5
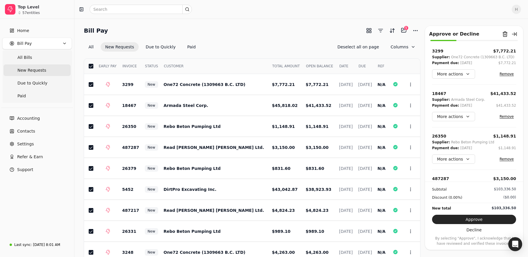
click at [292, 73] on button "Remove" at bounding box center [507, 73] width 19 height 7
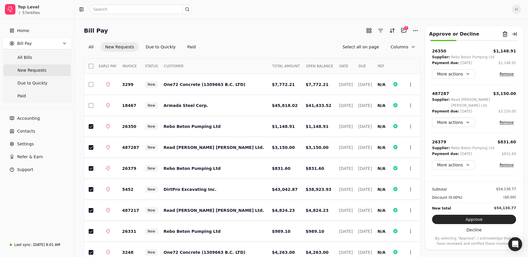
click at [292, 73] on button "Remove" at bounding box center [507, 73] width 19 height 7
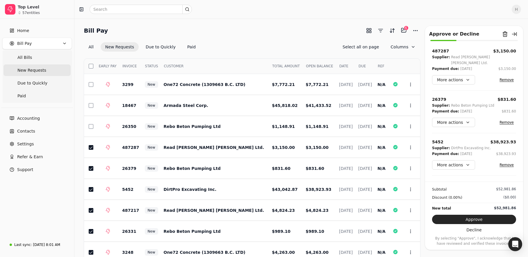
click at [292, 76] on button "Remove" at bounding box center [507, 79] width 19 height 7
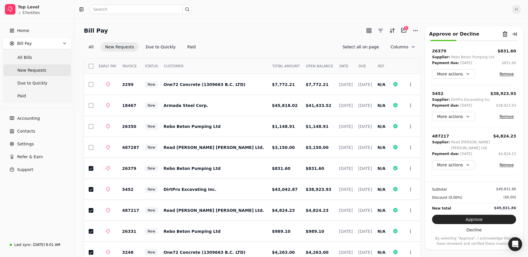
click at [292, 73] on button "Remove" at bounding box center [507, 73] width 19 height 7
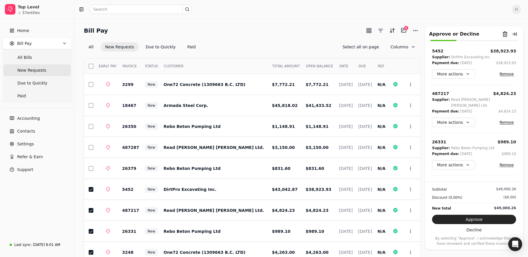
click at [292, 73] on button "Remove" at bounding box center [507, 73] width 19 height 7
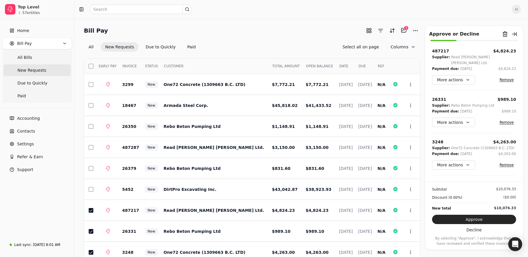
click at [292, 76] on button "Remove" at bounding box center [507, 79] width 19 height 7
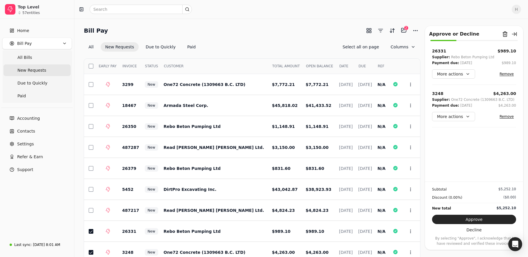
click at [292, 73] on button "Remove" at bounding box center [507, 73] width 19 height 7
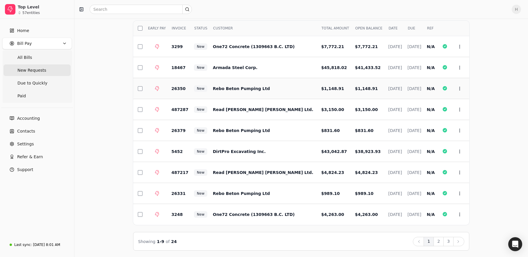
scroll to position [38, 0]
click at [292, 240] on button "2" at bounding box center [439, 240] width 10 height 9
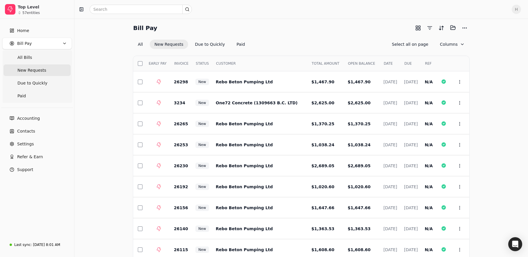
scroll to position [0, 0]
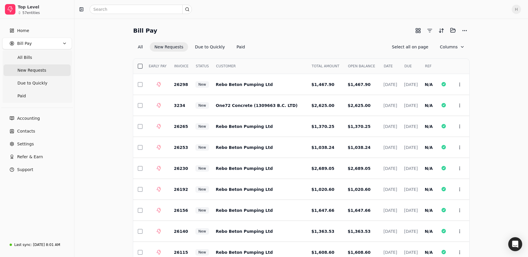
click at [139, 67] on button "button" at bounding box center [140, 66] width 5 height 5
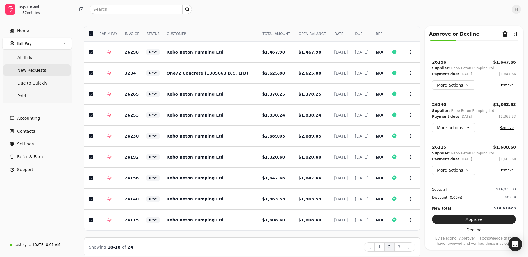
scroll to position [38, 0]
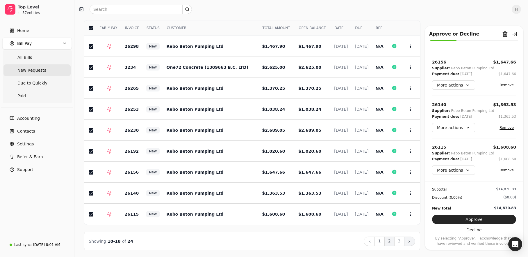
click at [292, 242] on button "Next" at bounding box center [409, 240] width 11 height 9
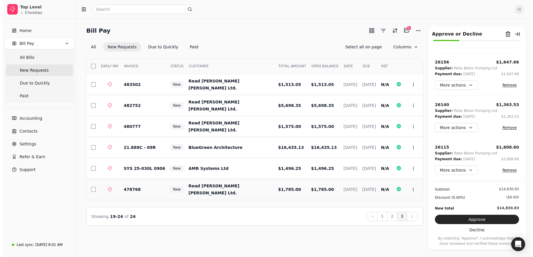
scroll to position [0, 0]
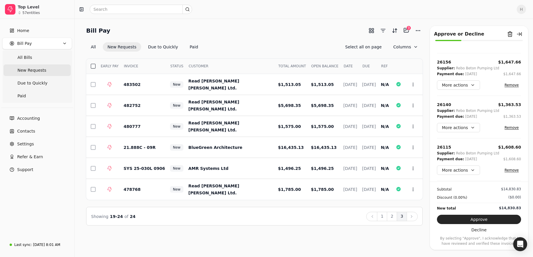
click at [91, 66] on button "button" at bounding box center [93, 66] width 5 height 5
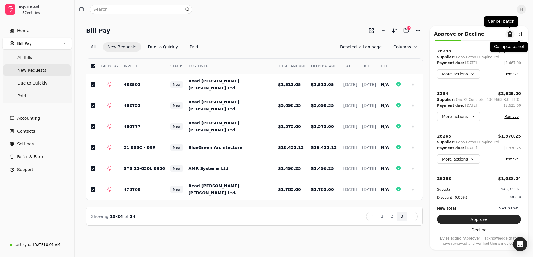
click at [292, 33] on button "Remove from batch" at bounding box center [509, 33] width 9 height 9
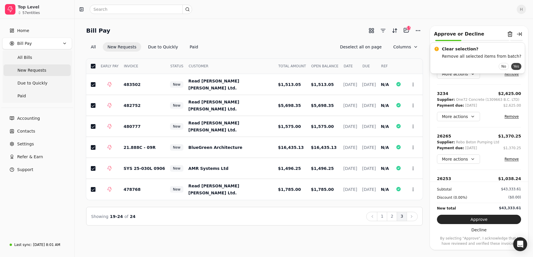
click at [292, 65] on button "Yes" at bounding box center [516, 66] width 10 height 7
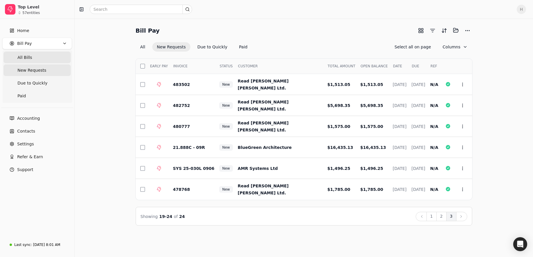
click at [27, 56] on span "All Bills" at bounding box center [24, 57] width 15 height 6
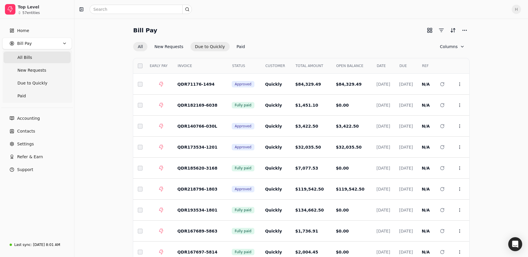
click at [201, 45] on button "Due to Quickly" at bounding box center [210, 46] width 39 height 9
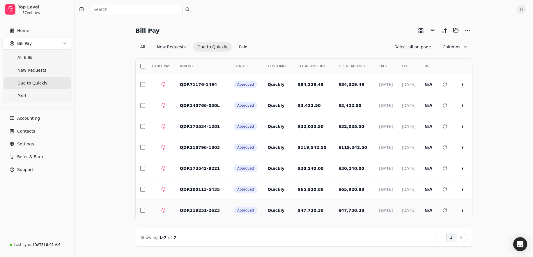
click at [292, 213] on td "$47,730.38" at bounding box center [354, 210] width 41 height 21
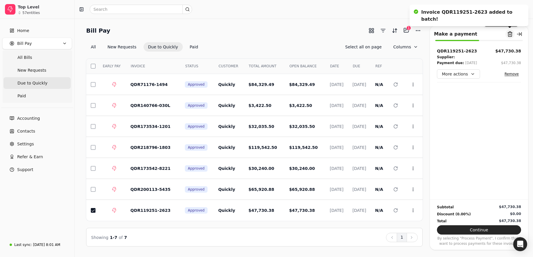
click at [292, 35] on button "Remove from batch" at bounding box center [509, 33] width 9 height 9
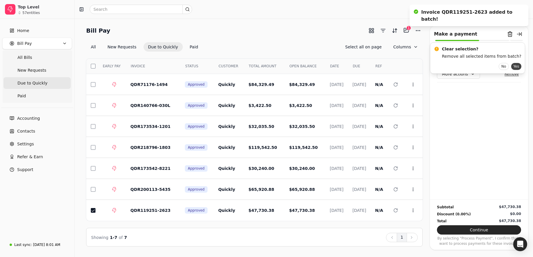
click at [292, 64] on button "Yes" at bounding box center [516, 66] width 10 height 7
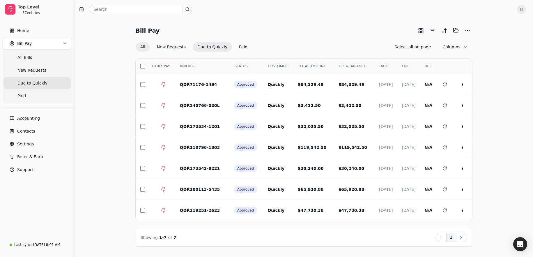
click at [147, 46] on button "All" at bounding box center [143, 46] width 14 height 9
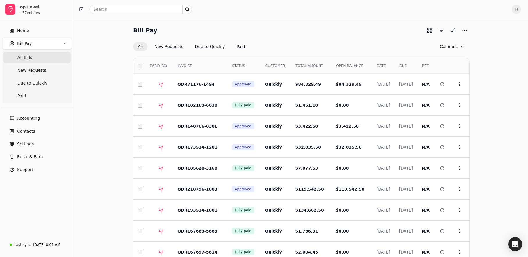
click at [292, 39] on div "Bill Pay All New Requests Due to Quickly Paid Columns" at bounding box center [301, 39] width 336 height 26
click at [292, 8] on span "H" at bounding box center [516, 9] width 9 height 9
click at [292, 44] on link "Sign Out" at bounding box center [493, 44] width 63 height 10
